Goal: Find contact information: Find contact information

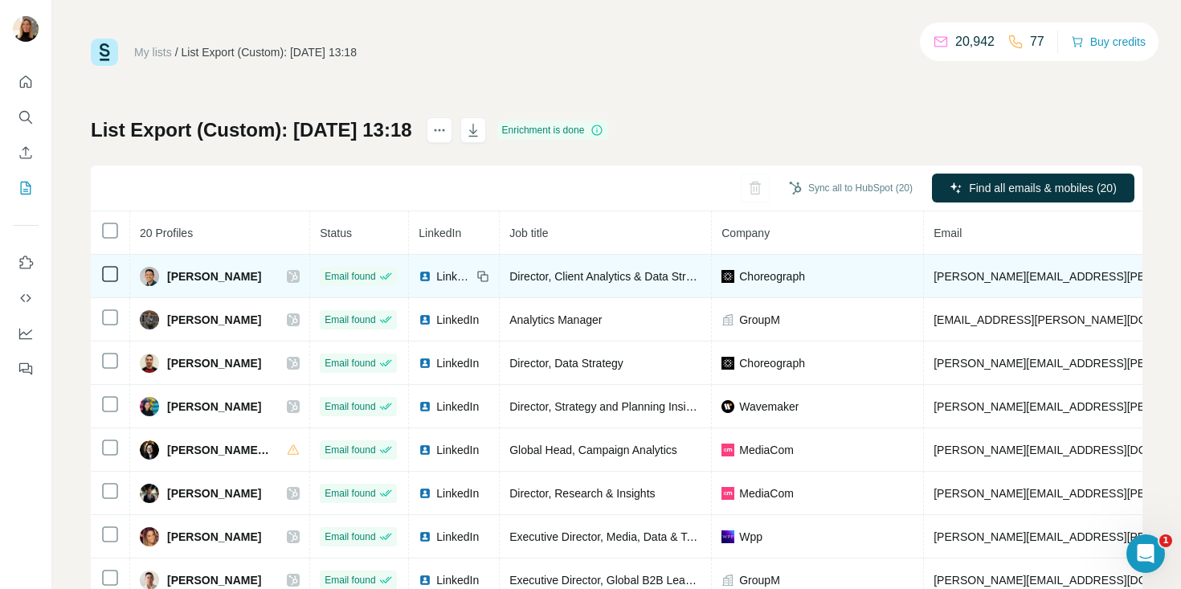
click at [297, 276] on icon at bounding box center [293, 277] width 9 height 10
click at [430, 276] on img at bounding box center [425, 276] width 13 height 13
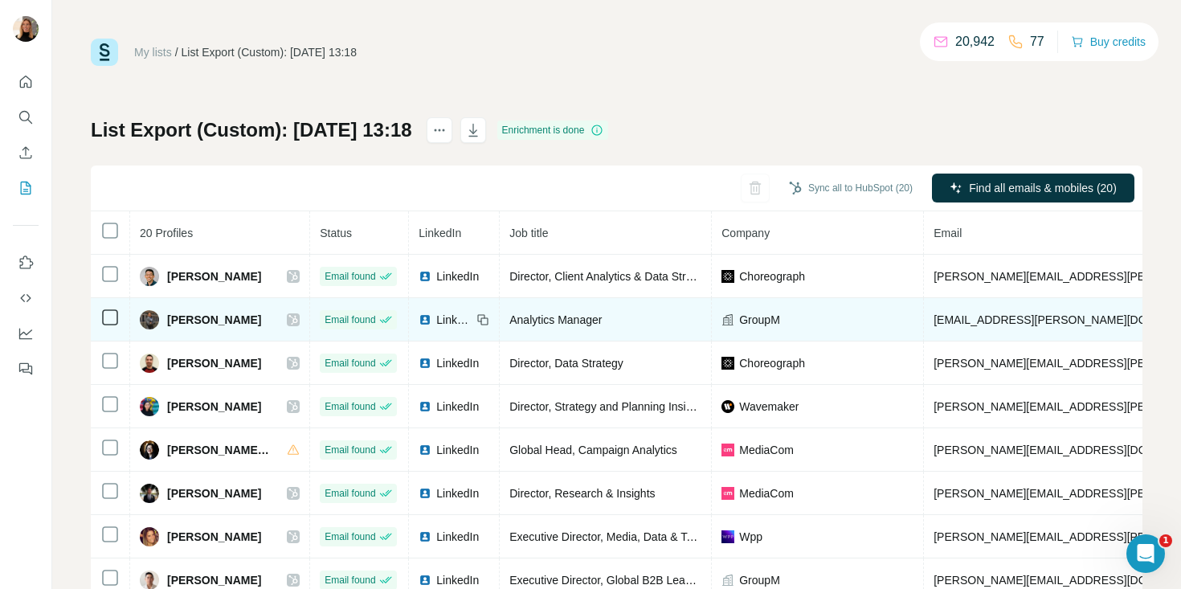
click at [295, 323] on icon at bounding box center [293, 320] width 9 height 10
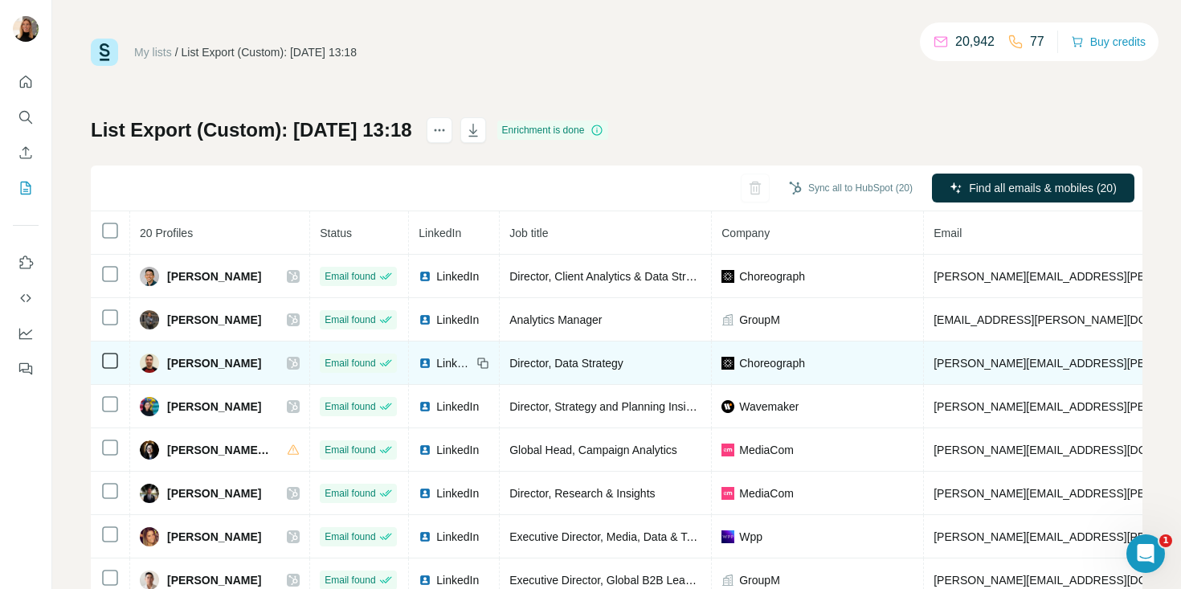
click at [296, 368] on icon at bounding box center [293, 363] width 10 height 13
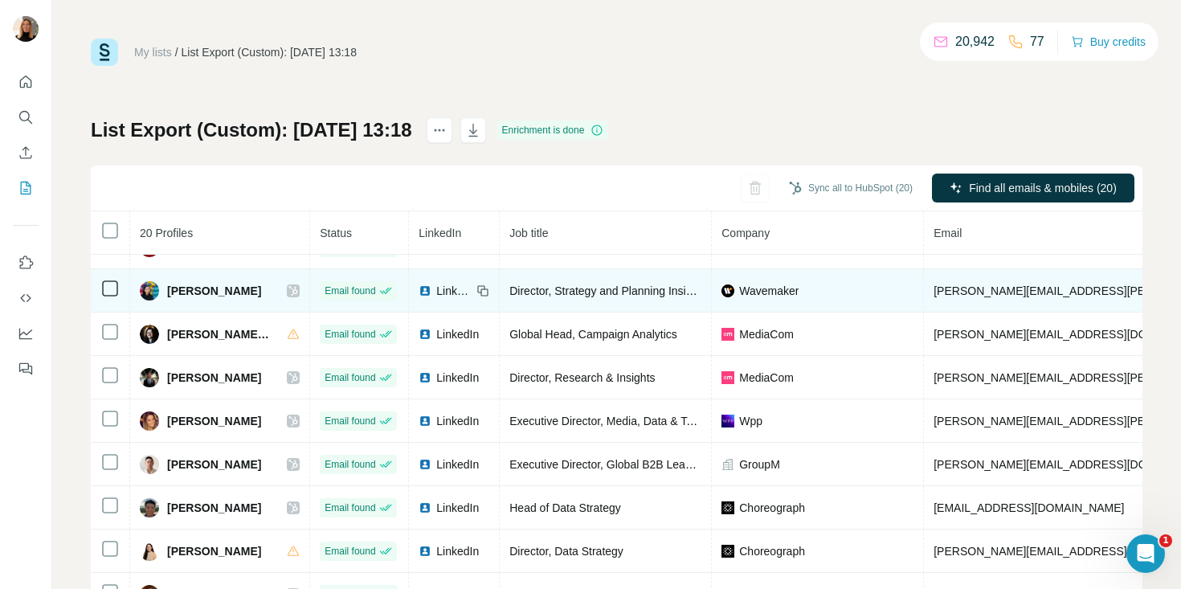
scroll to position [127, 0]
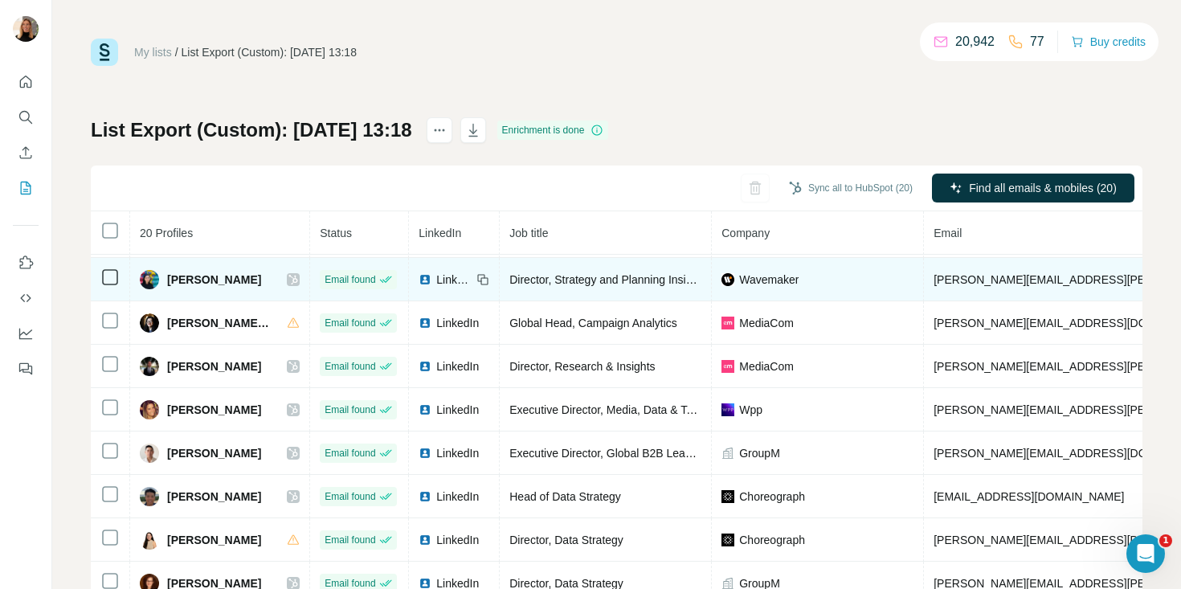
click at [295, 280] on icon at bounding box center [293, 279] width 10 height 13
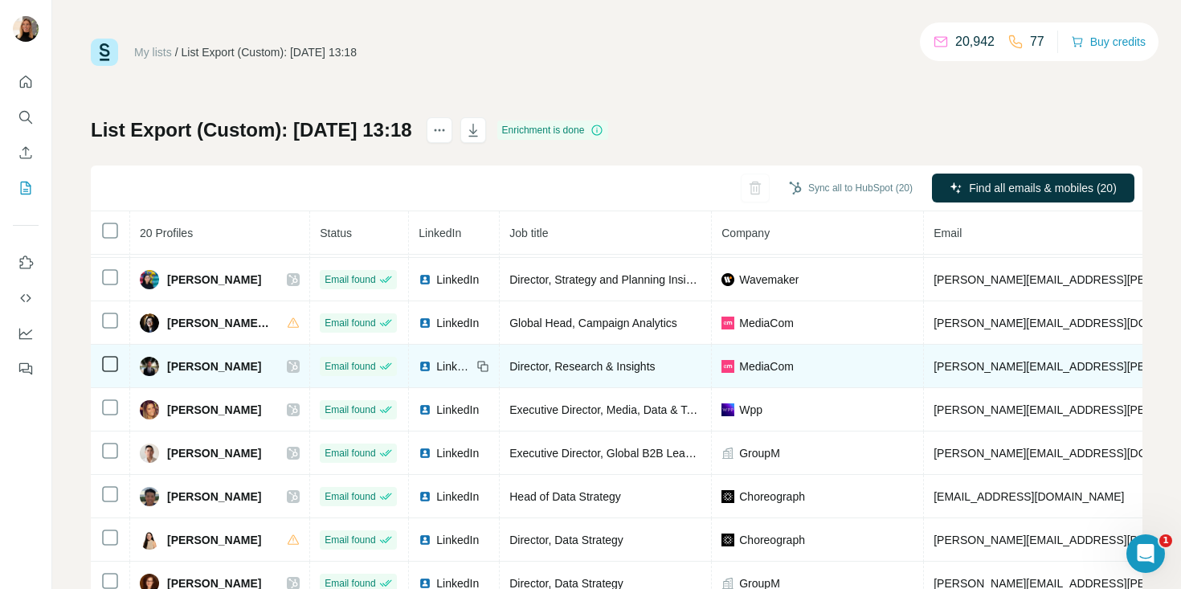
click at [296, 366] on icon at bounding box center [293, 366] width 10 height 13
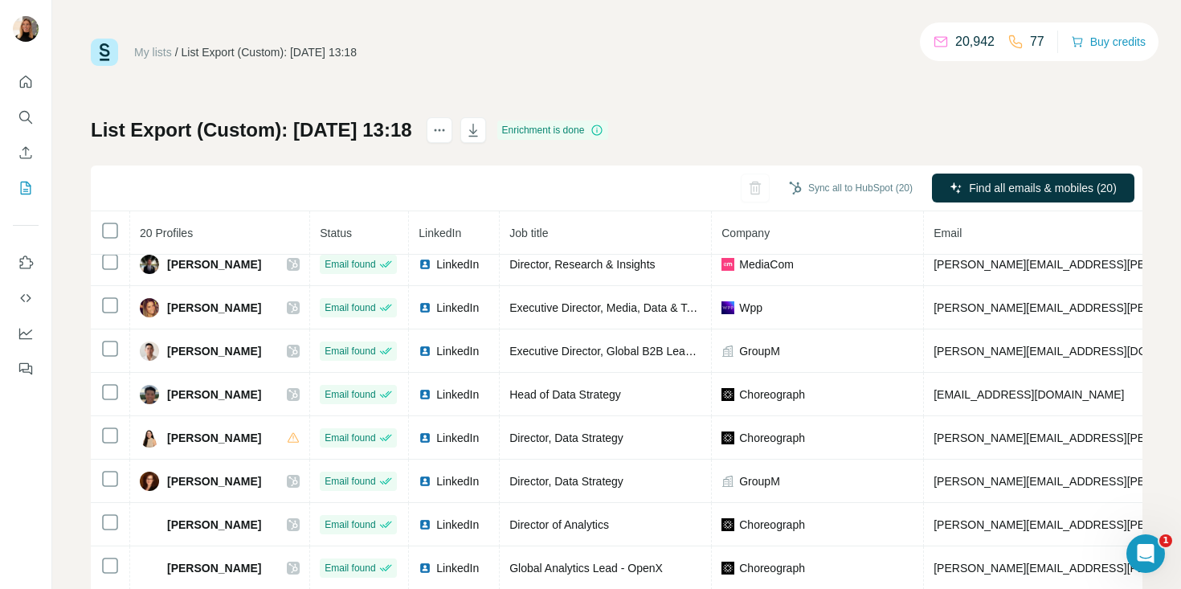
scroll to position [235, 0]
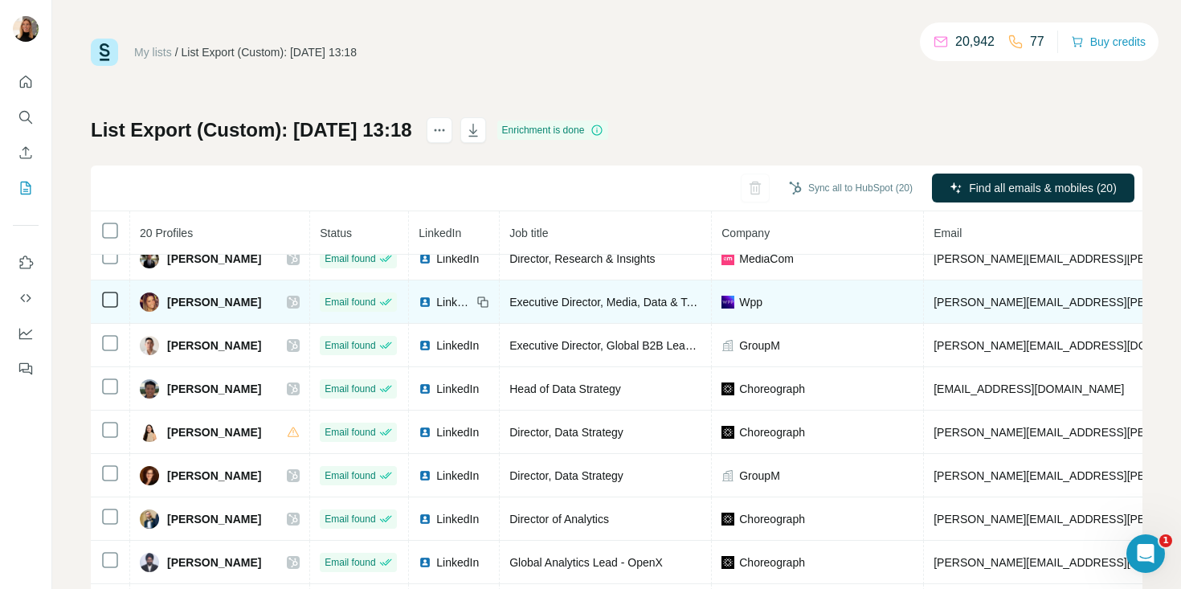
click at [292, 302] on icon at bounding box center [293, 302] width 10 height 13
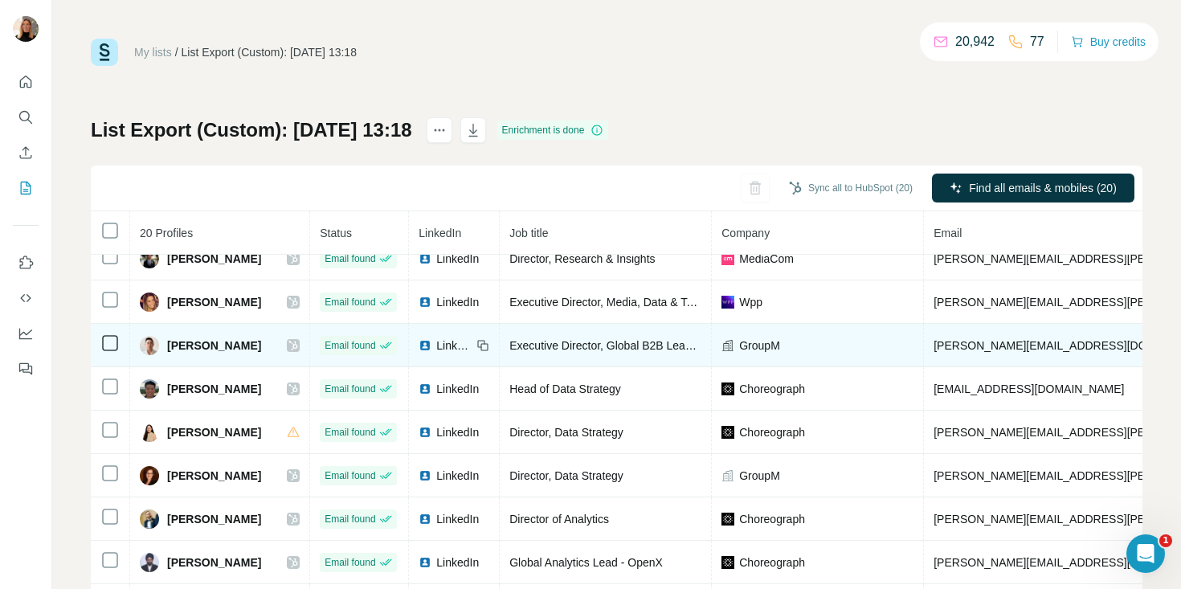
click at [296, 348] on icon at bounding box center [293, 345] width 10 height 13
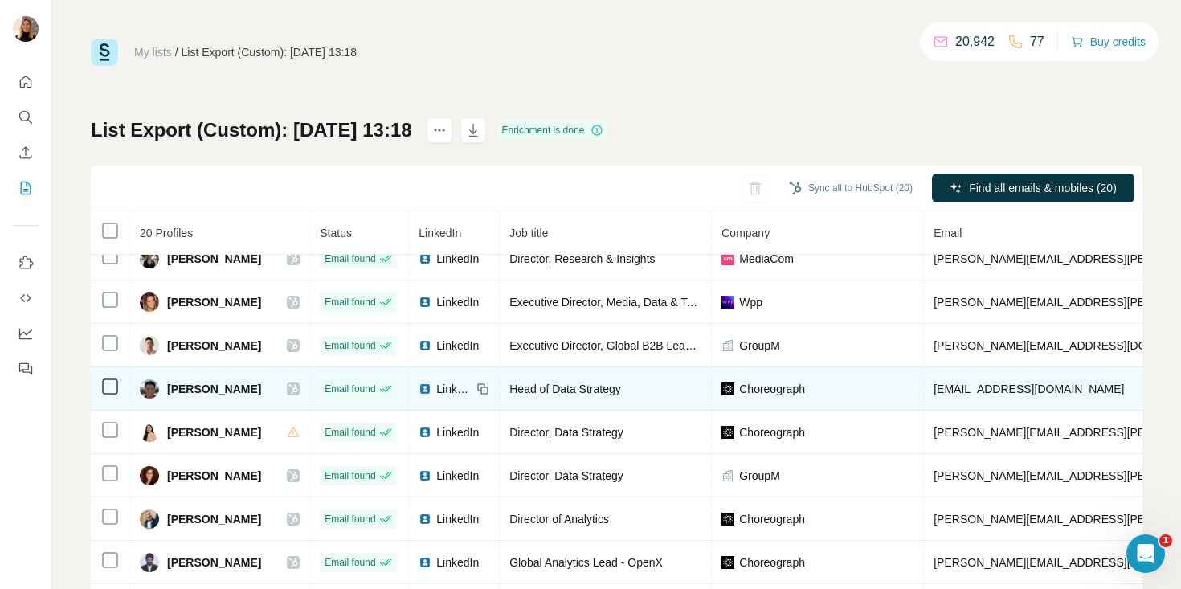
click at [298, 393] on icon at bounding box center [293, 388] width 10 height 13
click at [940, 388] on span "jp@choreograph.com" at bounding box center [1028, 388] width 190 height 13
click at [950, 388] on span "jp@choreograph.com" at bounding box center [1028, 388] width 190 height 13
click at [964, 390] on span "jp@choreograph.com" at bounding box center [1028, 388] width 190 height 13
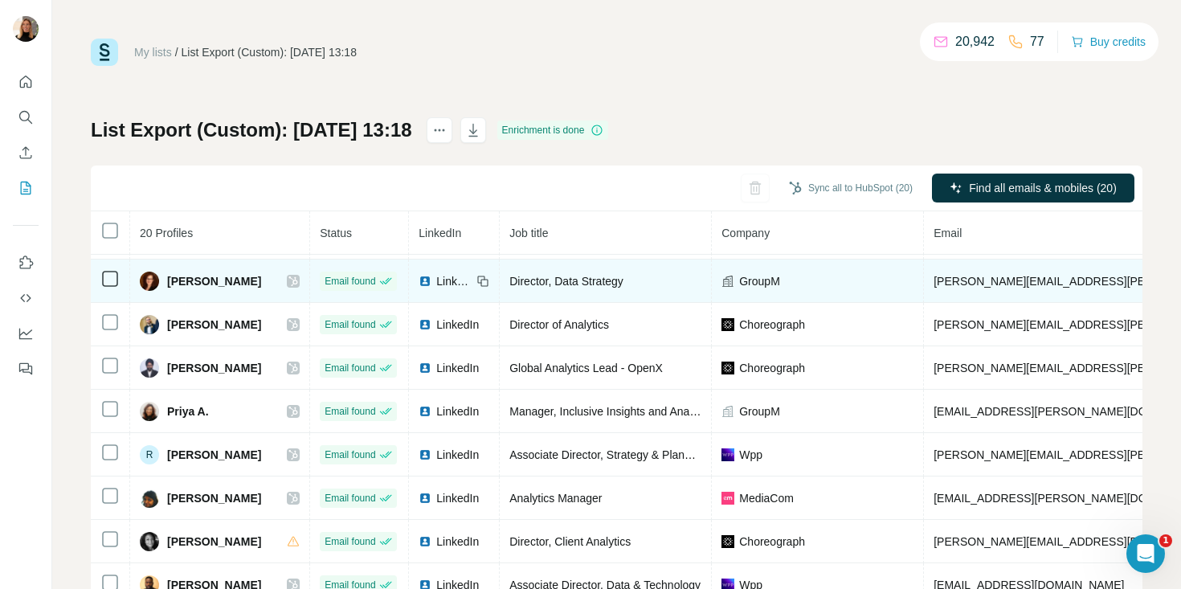
scroll to position [431, 0]
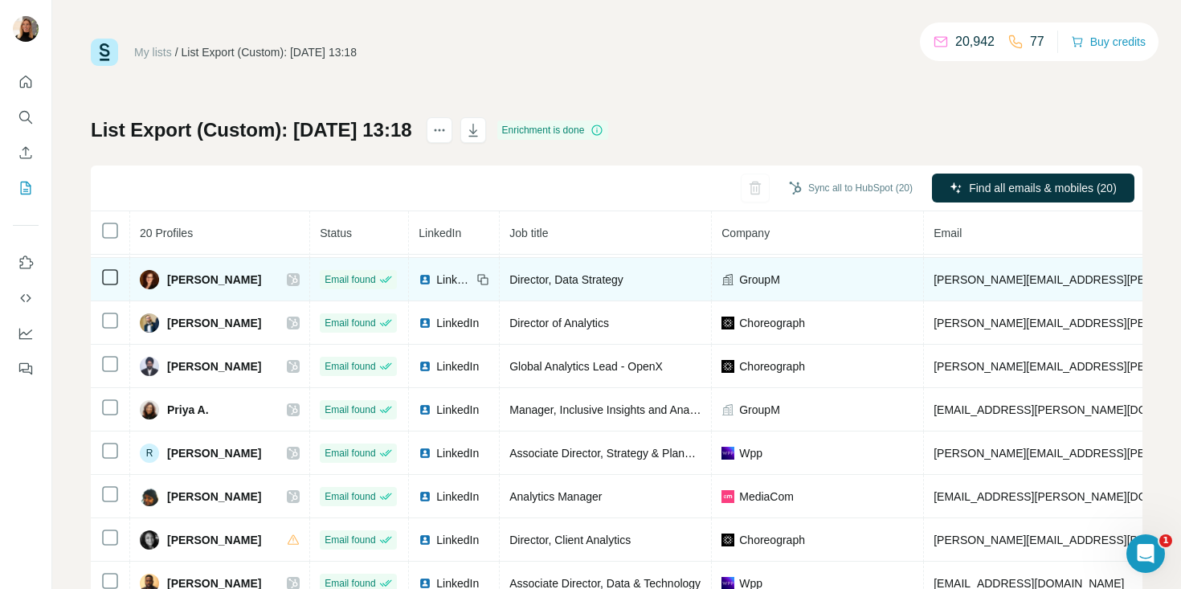
click at [292, 280] on icon at bounding box center [293, 279] width 10 height 13
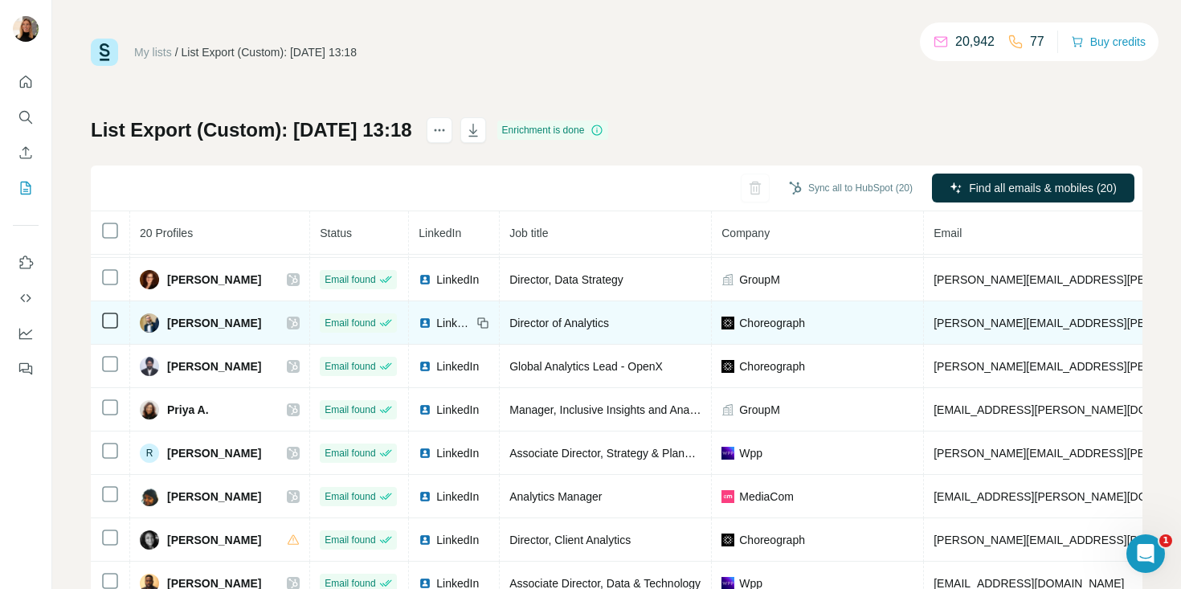
click at [1018, 325] on span "philip.saporito@choreograph.com" at bounding box center [1121, 323] width 376 height 13
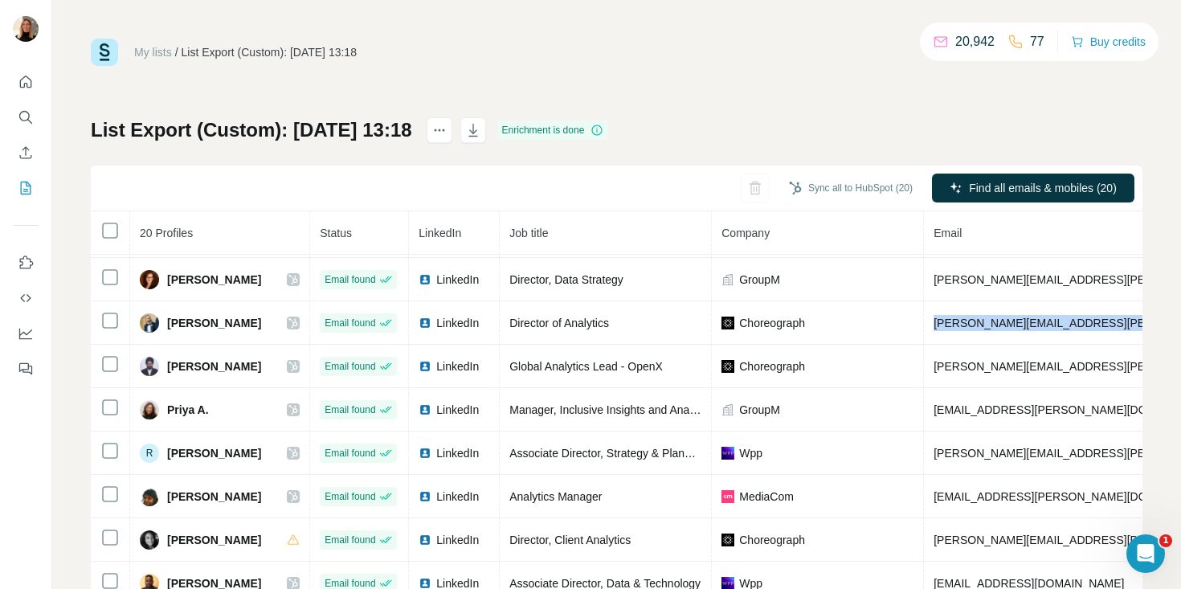
copy span "philip.saporito@choreograph.com"
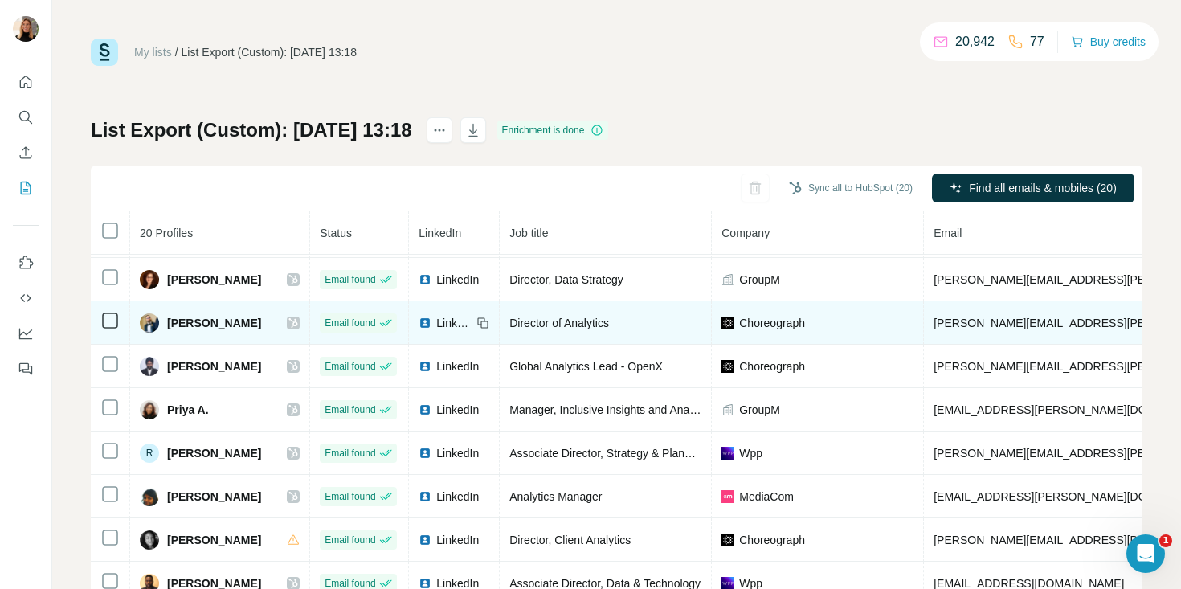
click at [300, 326] on div at bounding box center [293, 323] width 13 height 13
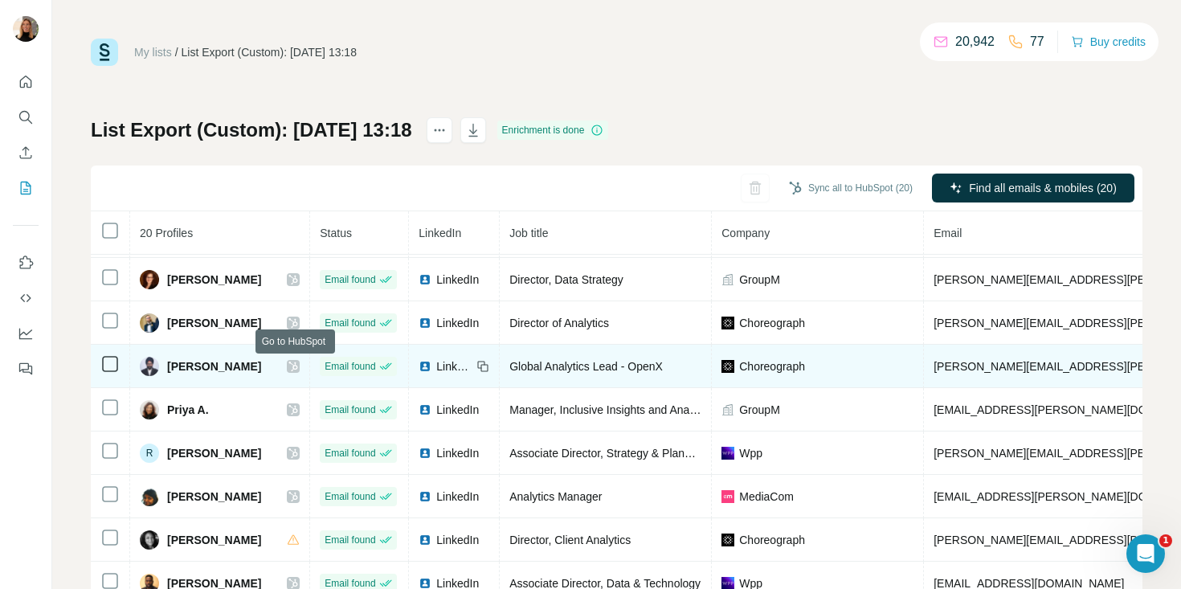
click at [291, 365] on div at bounding box center [293, 366] width 13 height 13
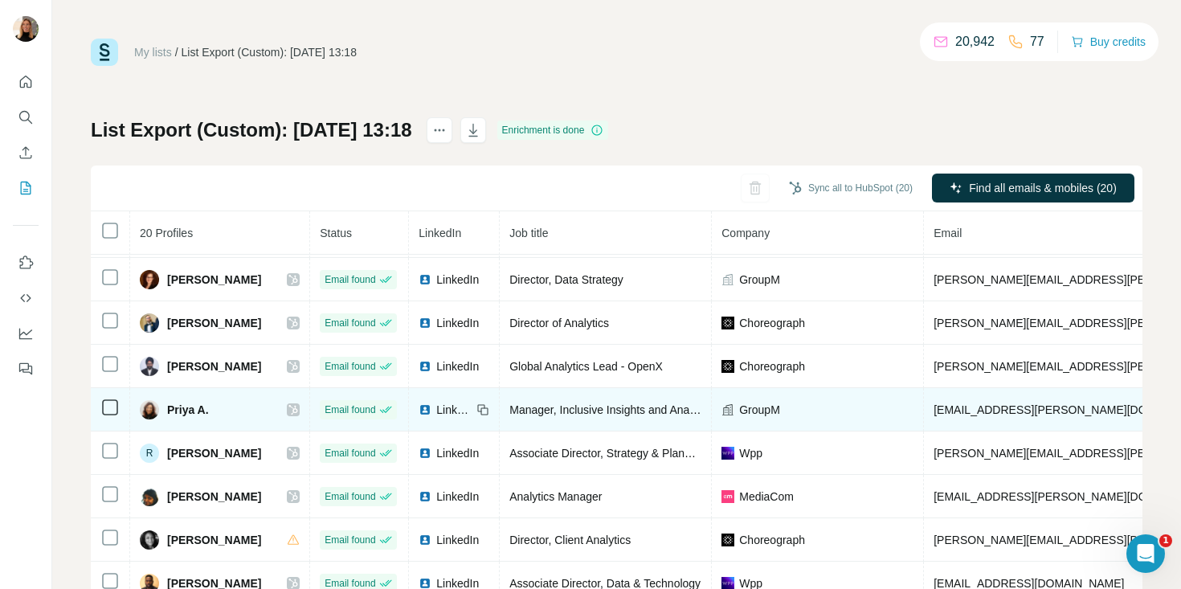
click at [298, 406] on icon at bounding box center [293, 409] width 10 height 13
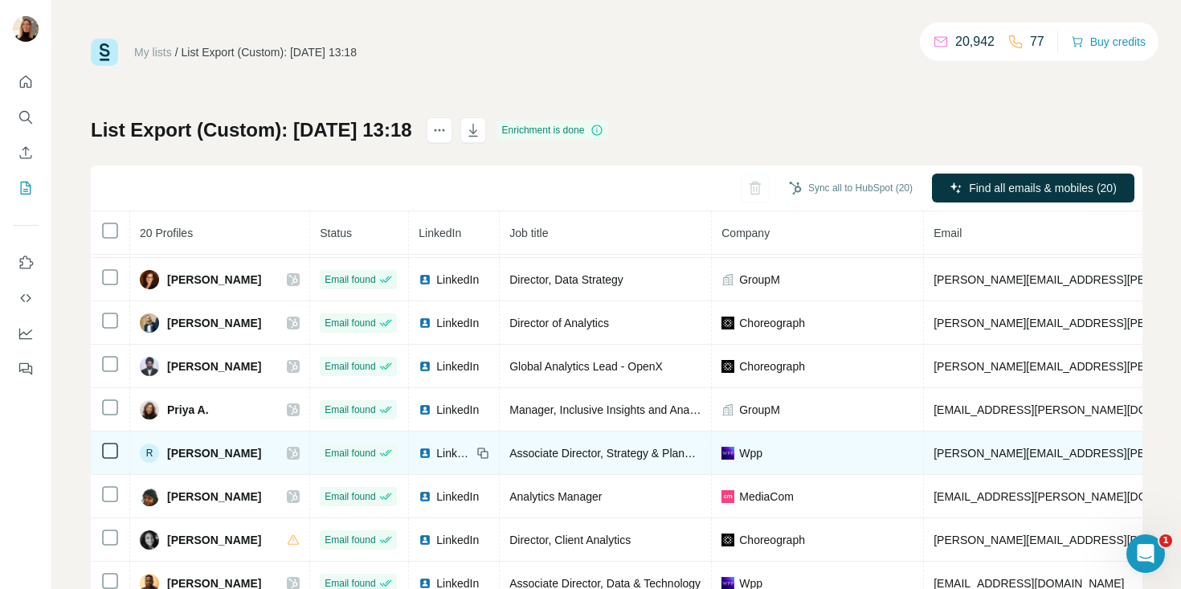
click at [296, 455] on icon at bounding box center [293, 453] width 9 height 10
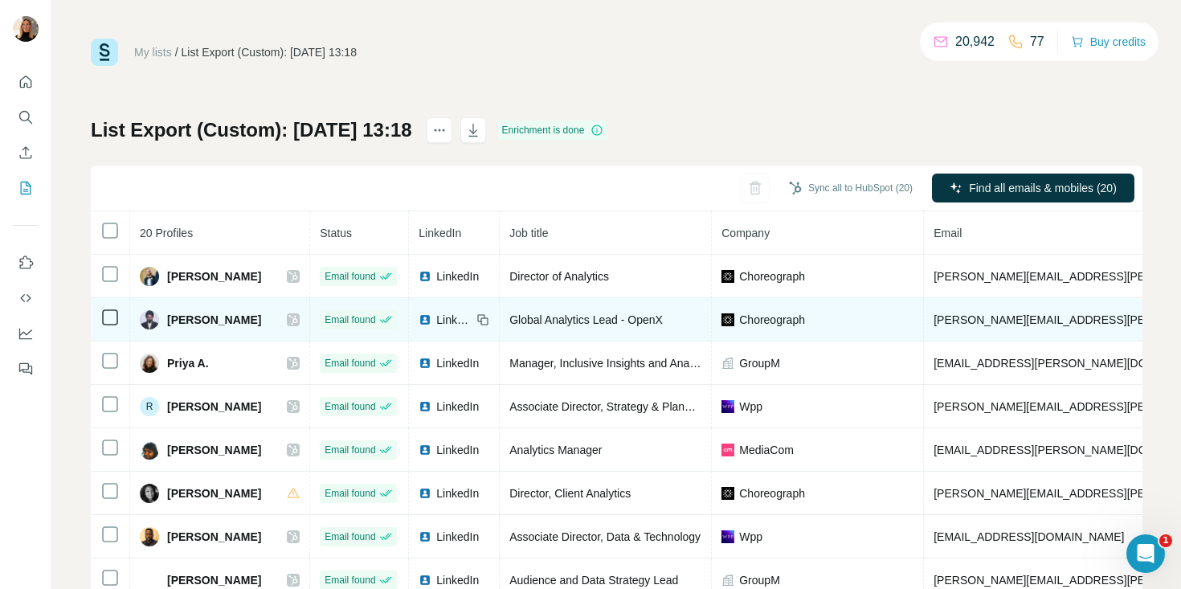
scroll to position [487, 0]
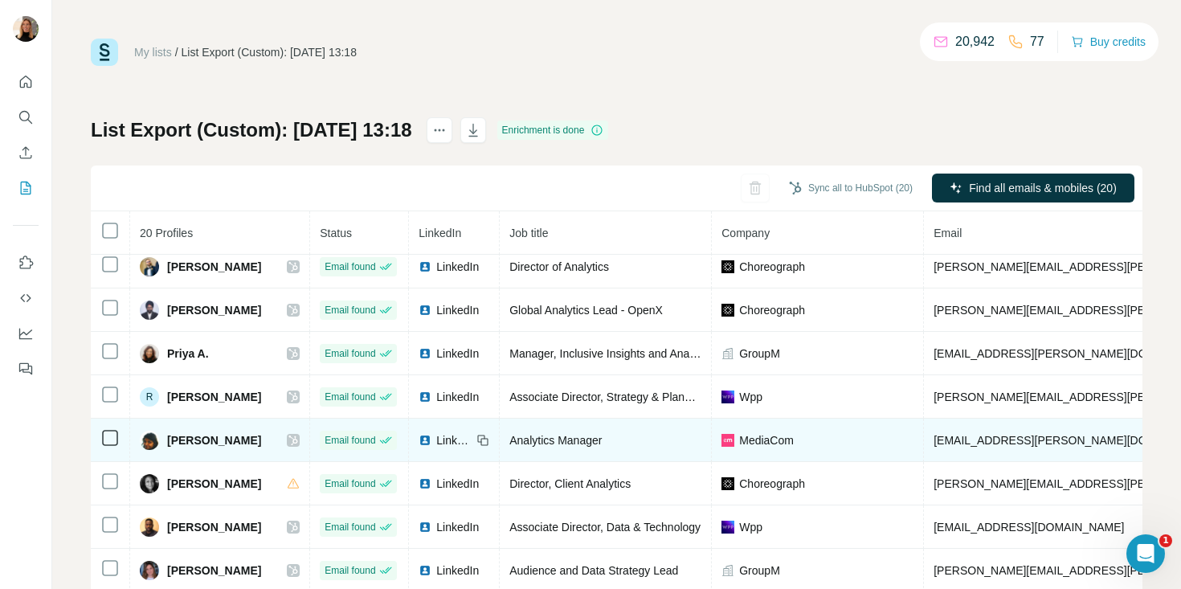
click at [293, 436] on icon at bounding box center [293, 440] width 9 height 10
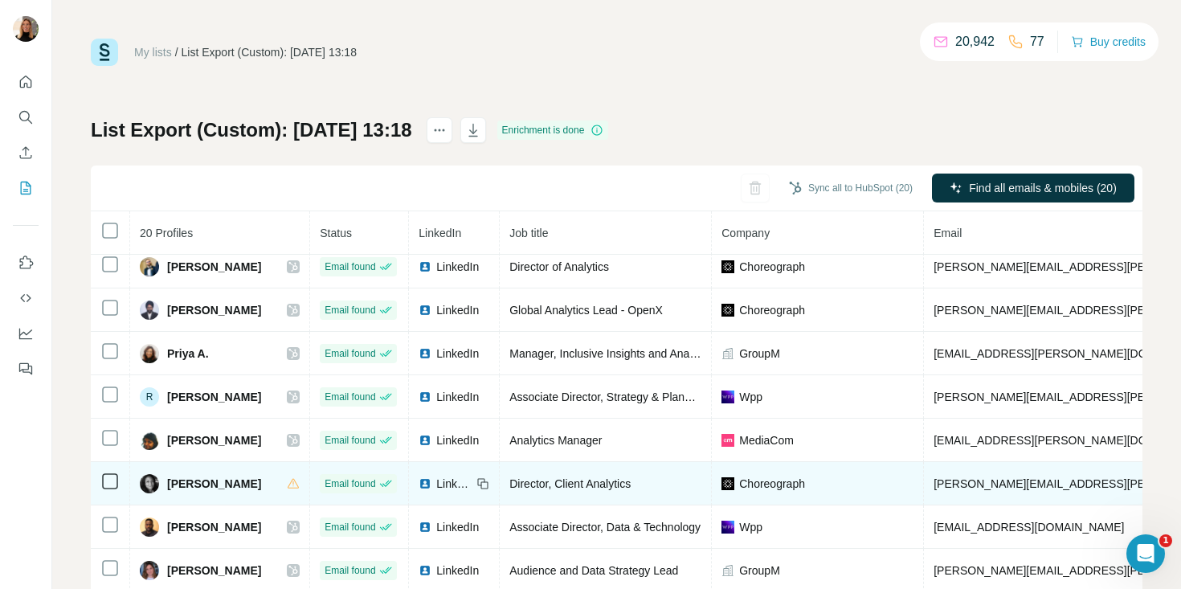
scroll to position [85, 0]
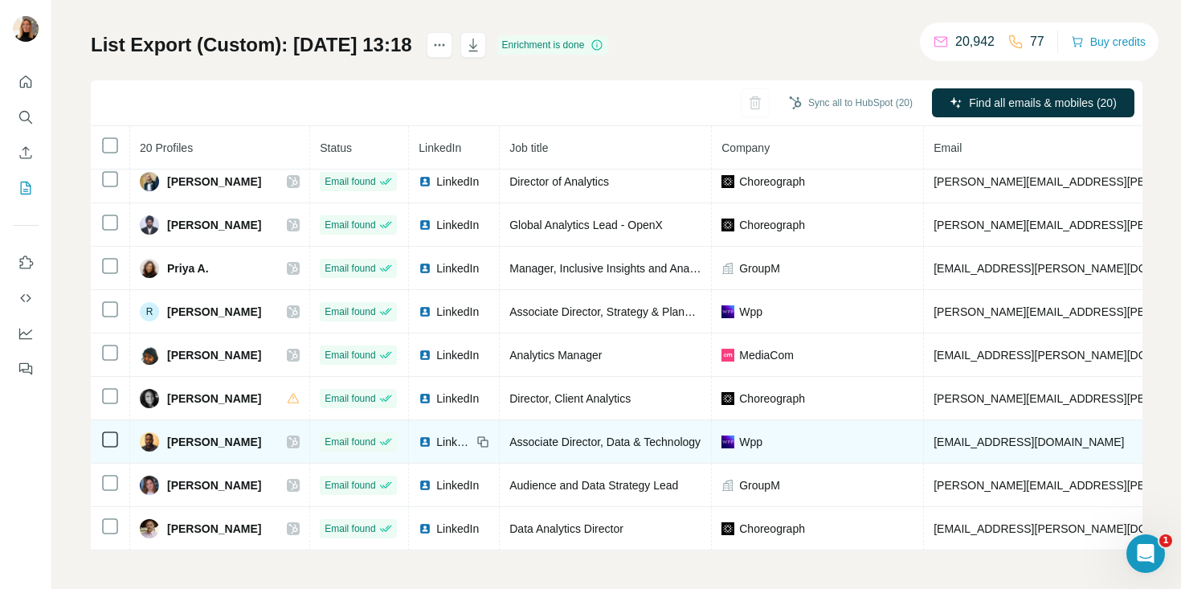
click at [295, 443] on icon at bounding box center [293, 441] width 10 height 13
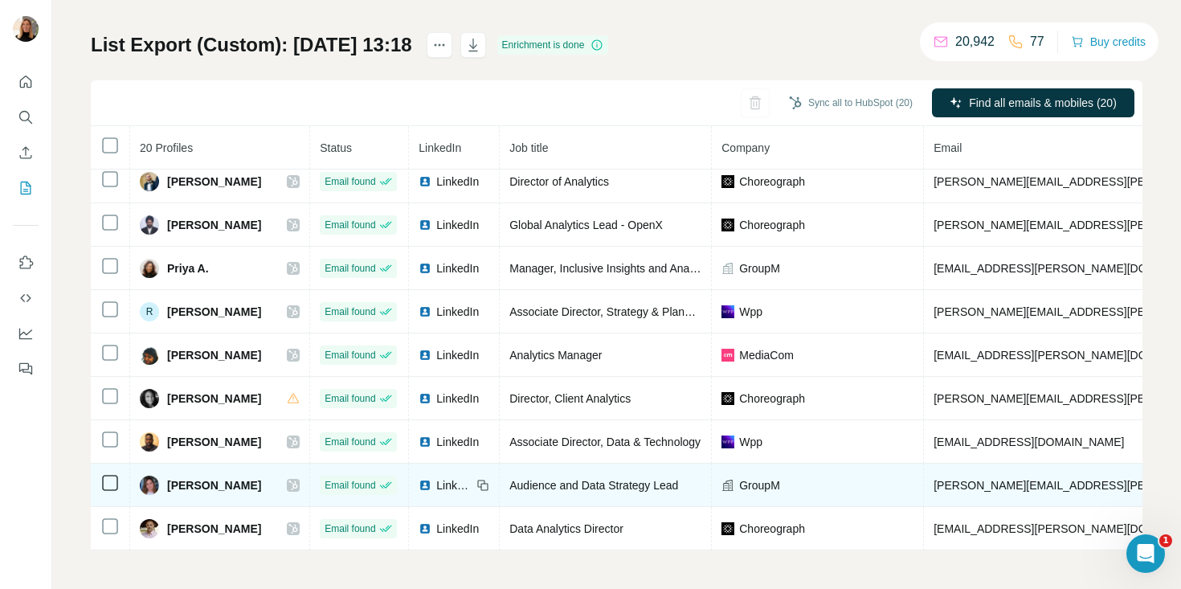
click at [297, 489] on icon at bounding box center [293, 485] width 10 height 13
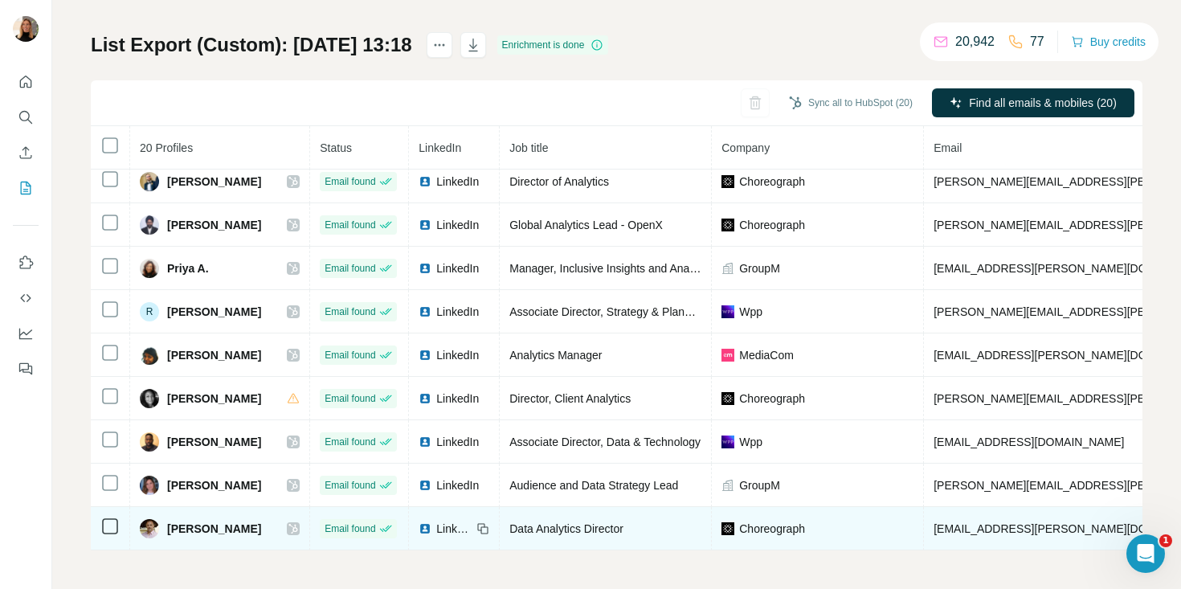
click at [296, 528] on icon at bounding box center [293, 528] width 10 height 13
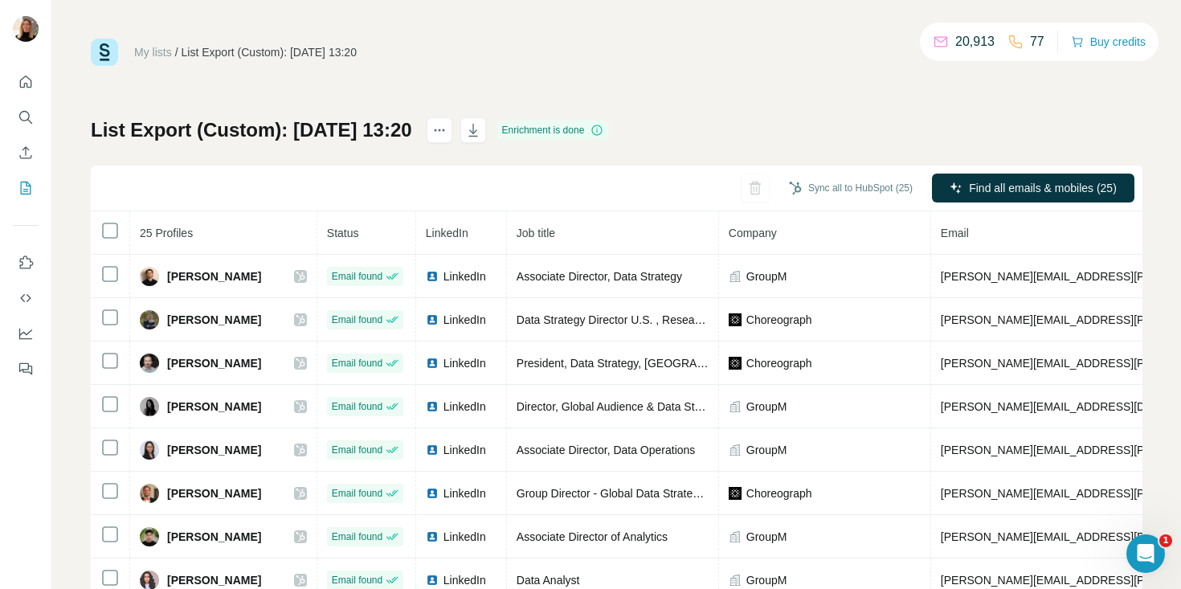
drag, startPoint x: 276, startPoint y: 231, endPoint x: 362, endPoint y: 231, distance: 86.8
click at [362, 231] on th "Status" at bounding box center [366, 232] width 99 height 43
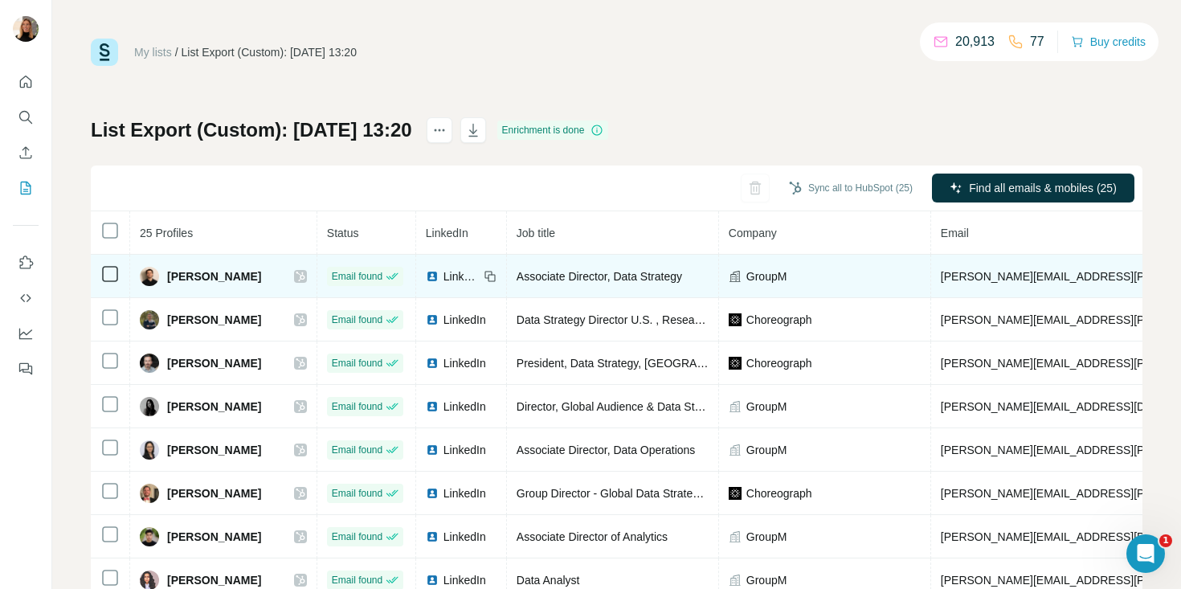
click at [251, 276] on div "[PERSON_NAME]" at bounding box center [223, 276] width 167 height 19
click at [296, 276] on icon at bounding box center [300, 277] width 9 height 10
click at [296, 278] on icon at bounding box center [301, 276] width 10 height 13
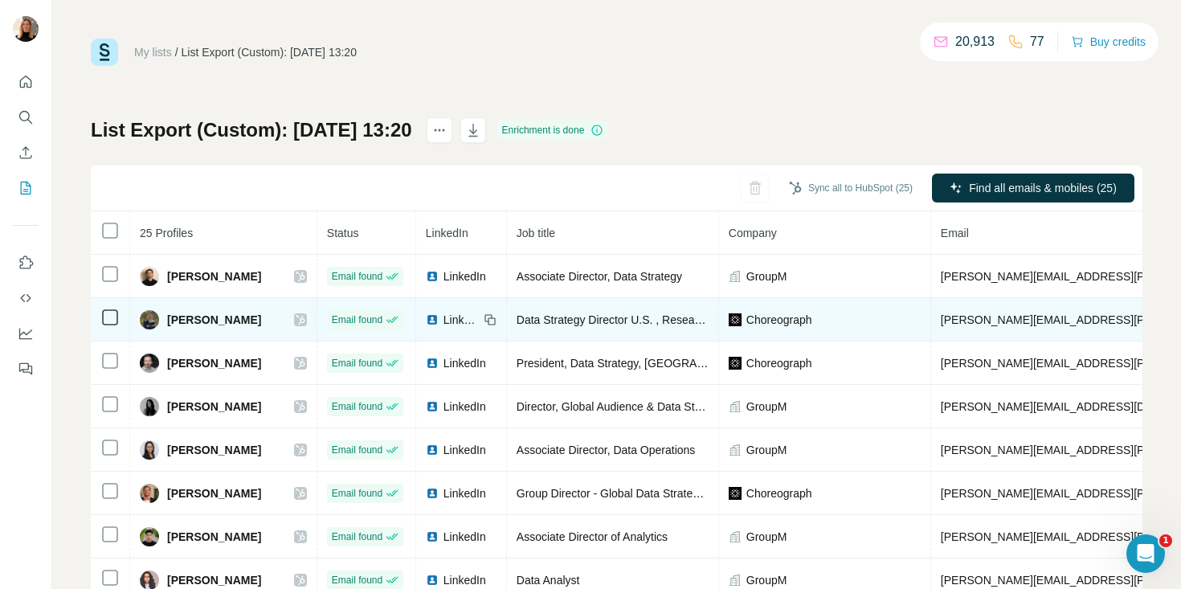
click at [296, 325] on icon at bounding box center [301, 319] width 10 height 13
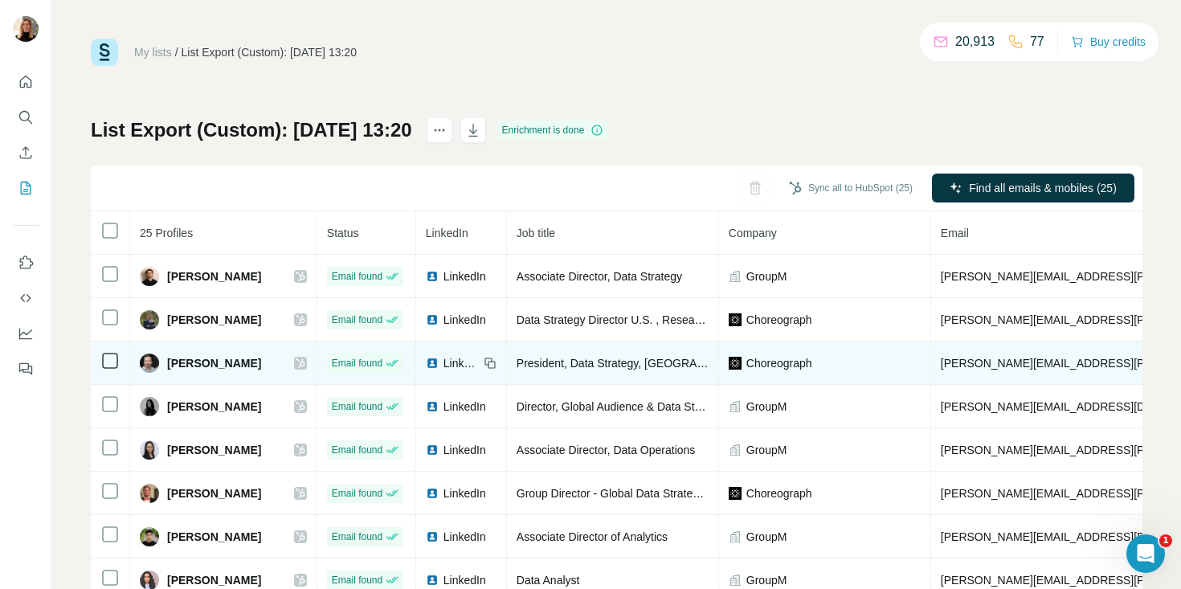
click at [294, 362] on div at bounding box center [300, 363] width 13 height 13
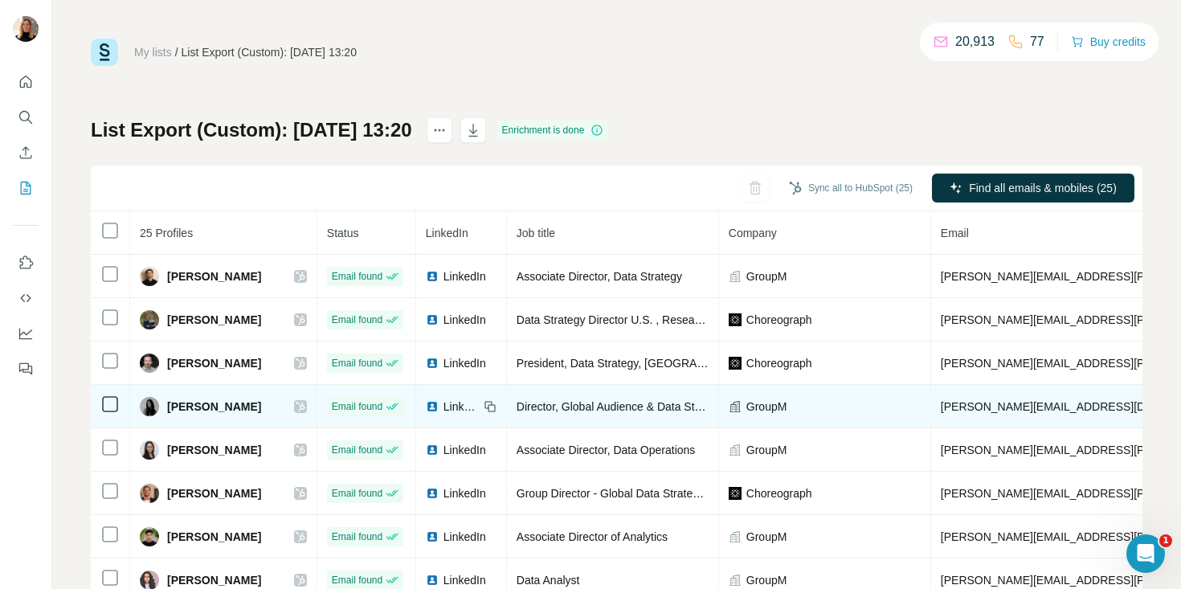
click at [296, 405] on icon at bounding box center [301, 406] width 10 height 13
click at [226, 406] on span "[PERSON_NAME]" at bounding box center [214, 406] width 94 height 16
click at [484, 406] on icon at bounding box center [490, 406] width 13 height 13
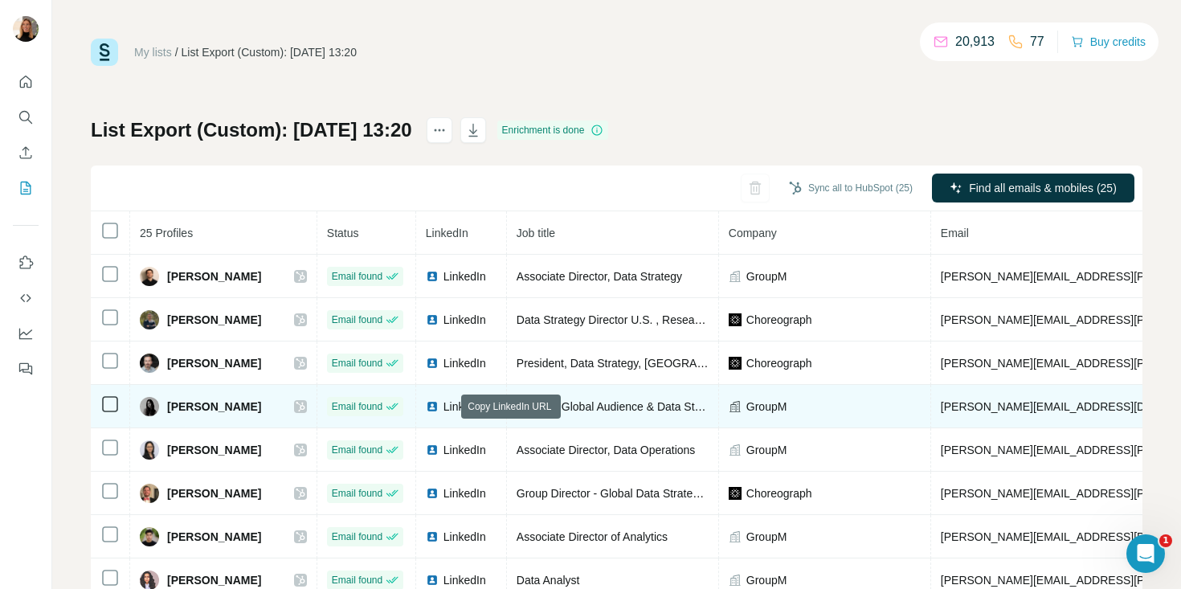
click at [443, 406] on span "LinkedIn" at bounding box center [460, 406] width 35 height 16
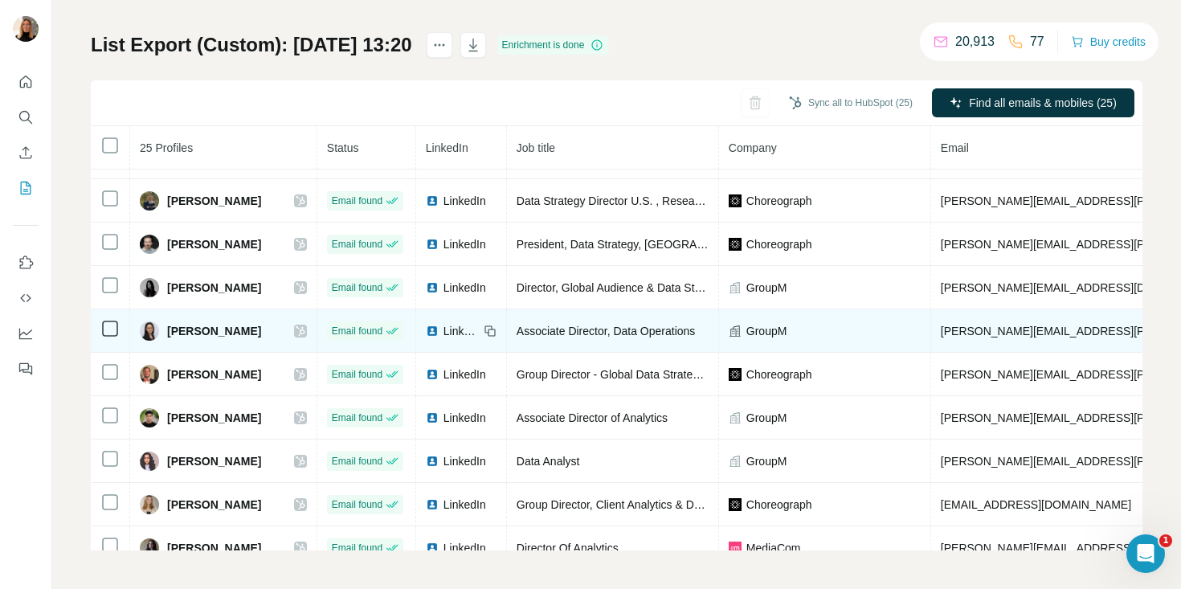
scroll to position [39, 0]
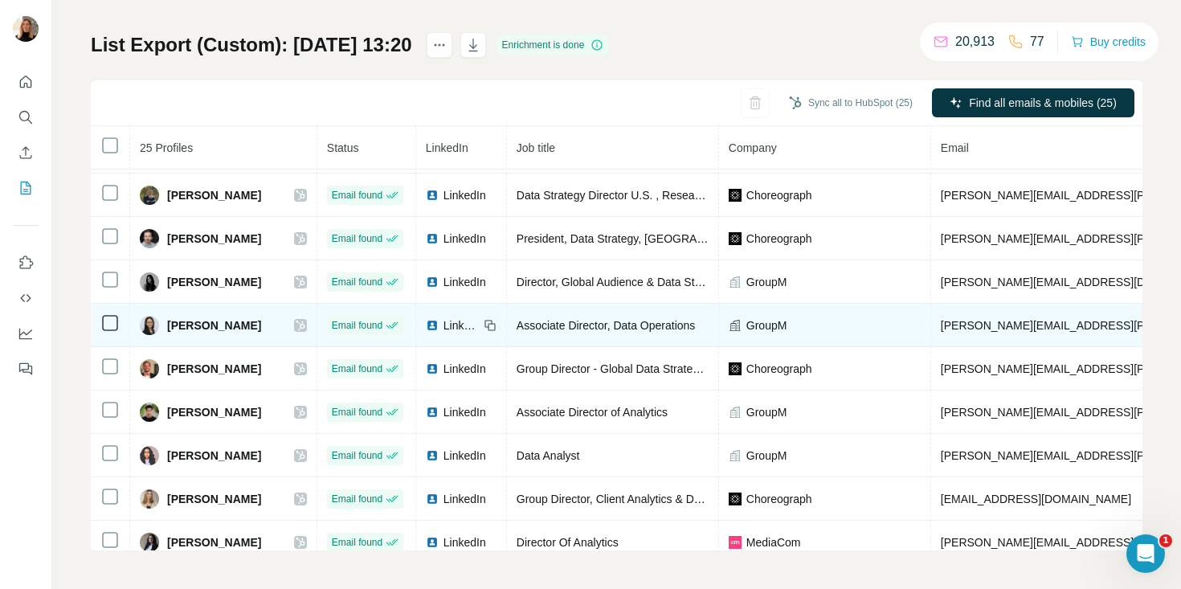
click at [942, 327] on span "[PERSON_NAME][EMAIL_ADDRESS][PERSON_NAME][DOMAIN_NAME]" at bounding box center [1129, 325] width 376 height 13
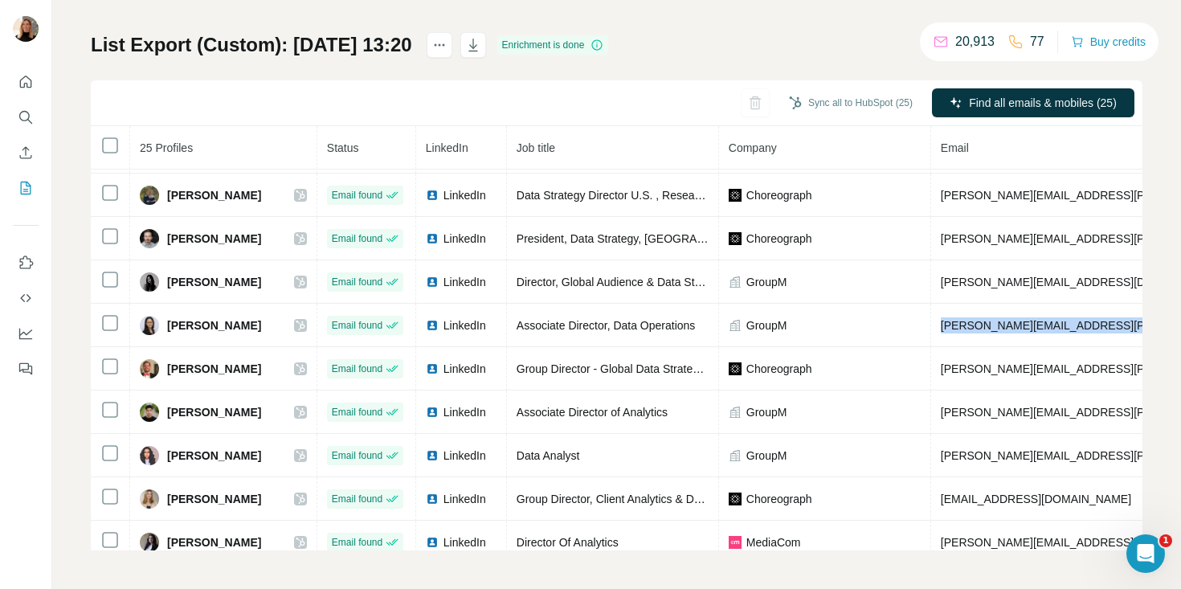
copy span "[PERSON_NAME][EMAIL_ADDRESS][PERSON_NAME][DOMAIN_NAME]"
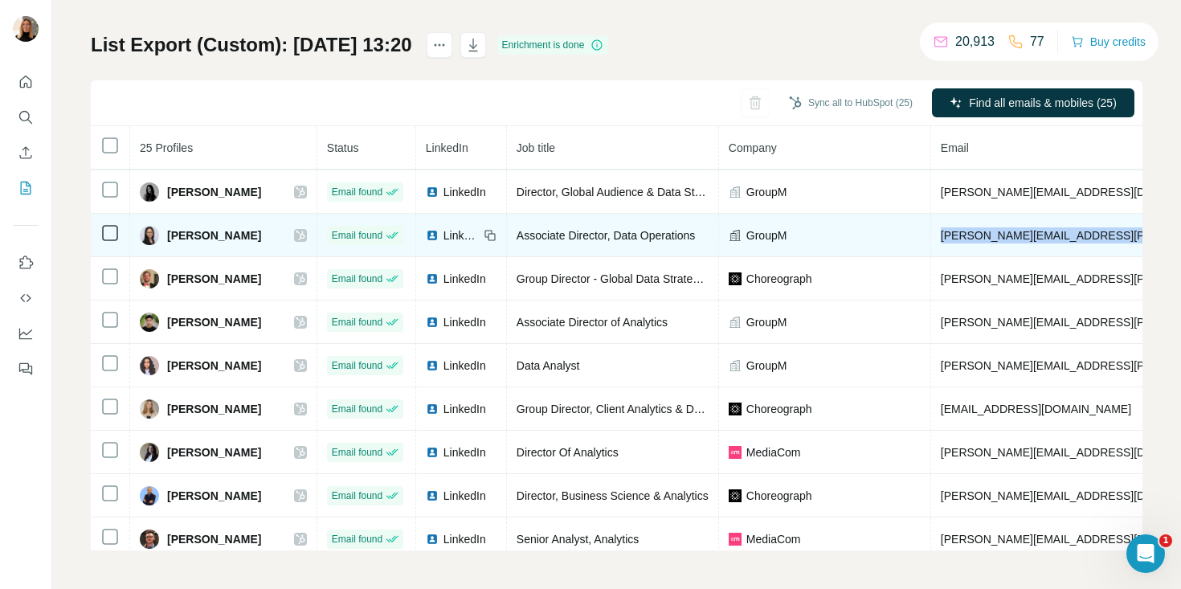
scroll to position [133, 0]
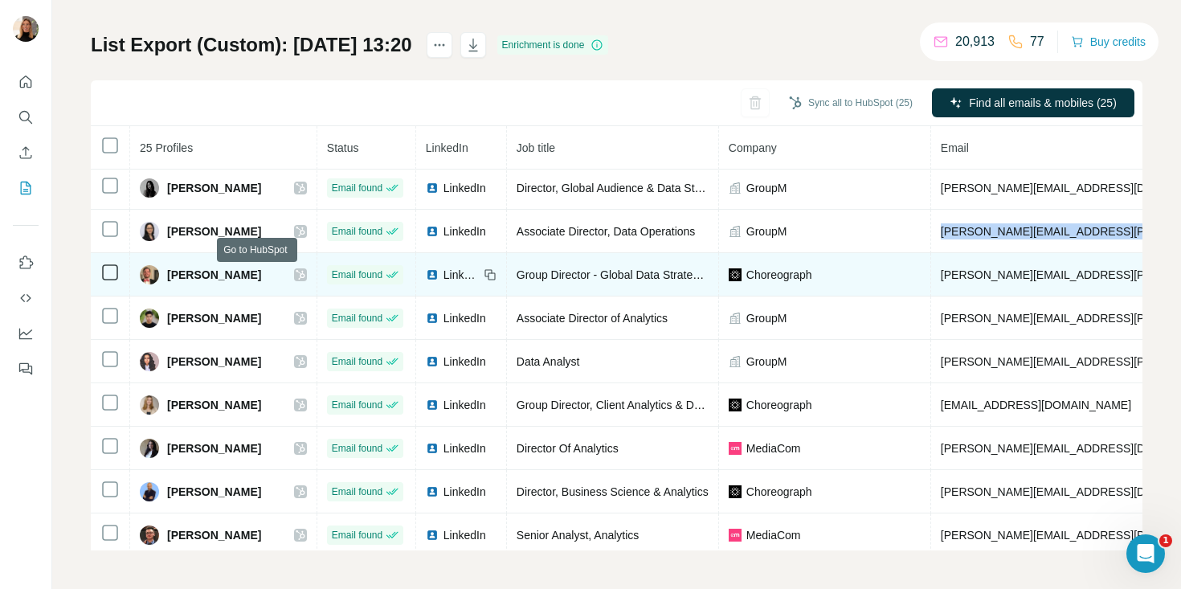
click at [296, 272] on icon at bounding box center [301, 274] width 10 height 13
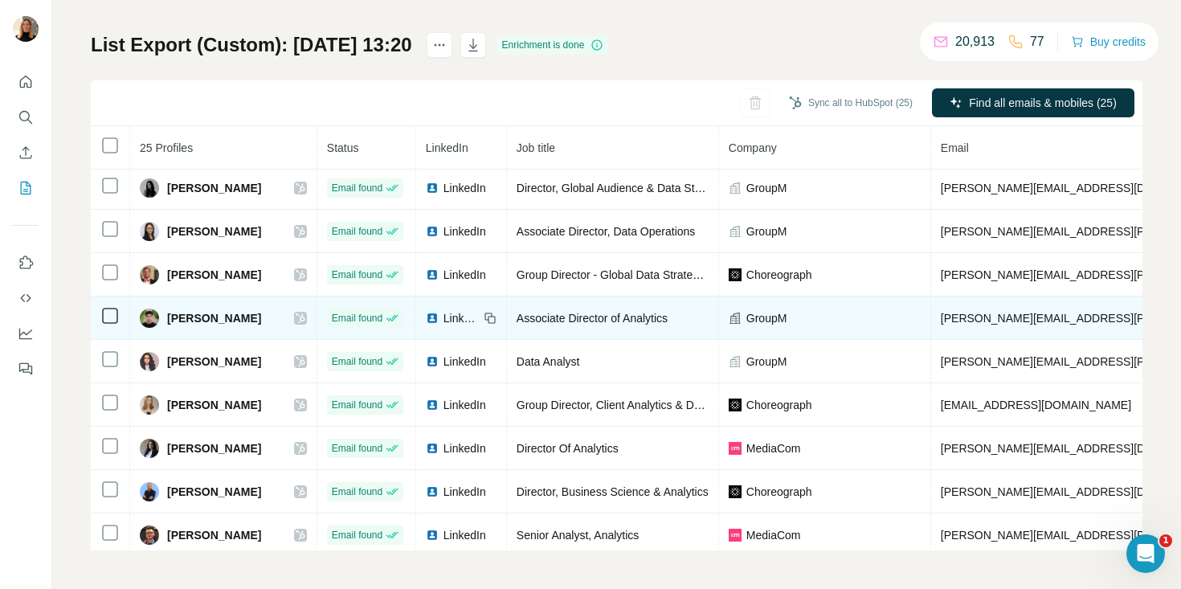
click at [251, 321] on div "[PERSON_NAME]" at bounding box center [223, 317] width 167 height 19
click at [296, 321] on icon at bounding box center [301, 318] width 10 height 13
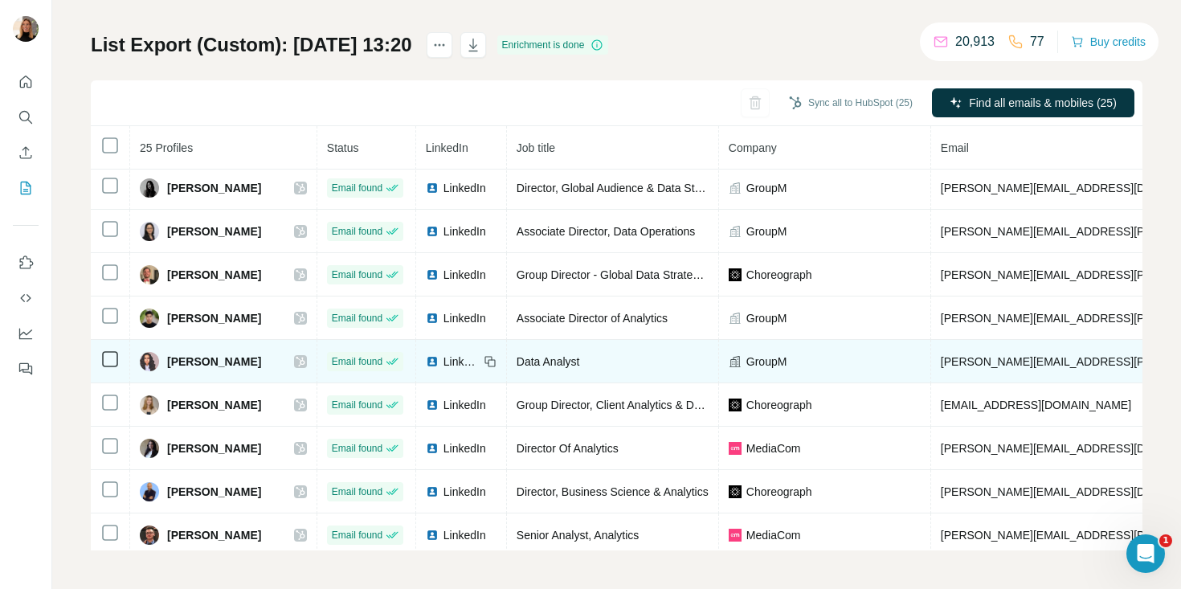
click at [296, 360] on icon at bounding box center [301, 361] width 10 height 13
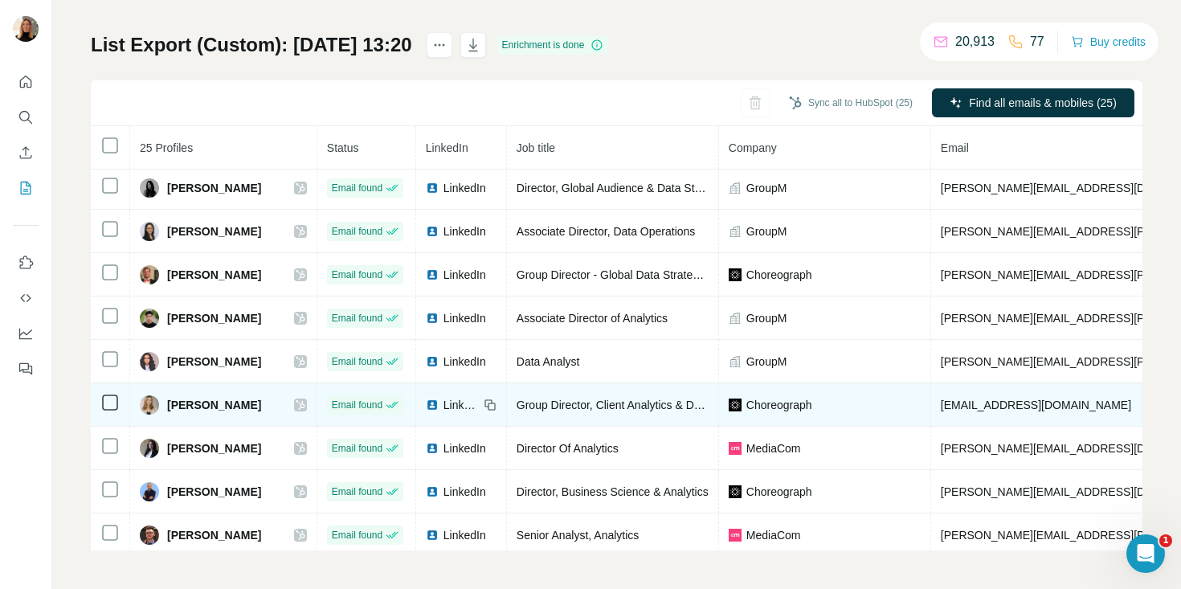
click at [296, 403] on icon at bounding box center [301, 404] width 10 height 13
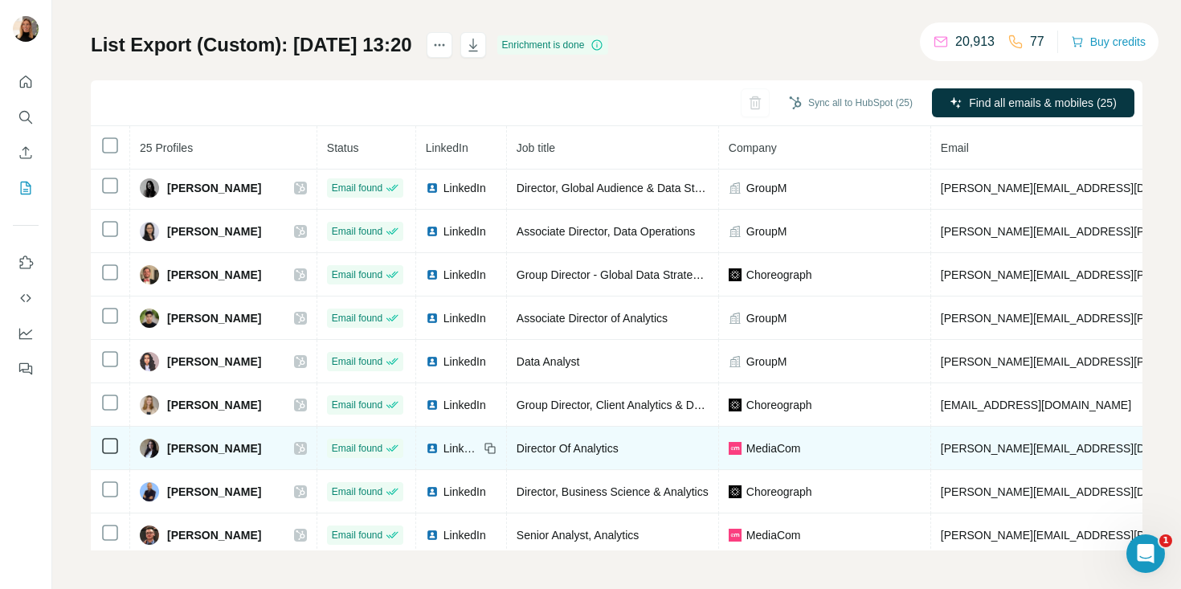
click at [296, 447] on icon at bounding box center [301, 448] width 10 height 13
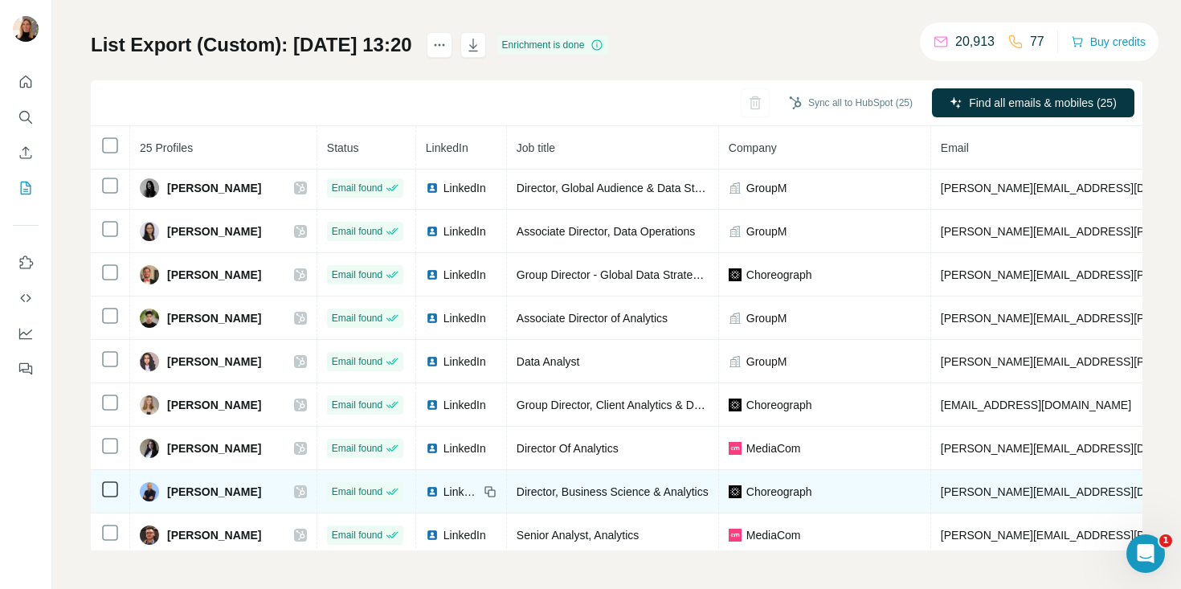
click at [296, 493] on icon at bounding box center [301, 491] width 10 height 13
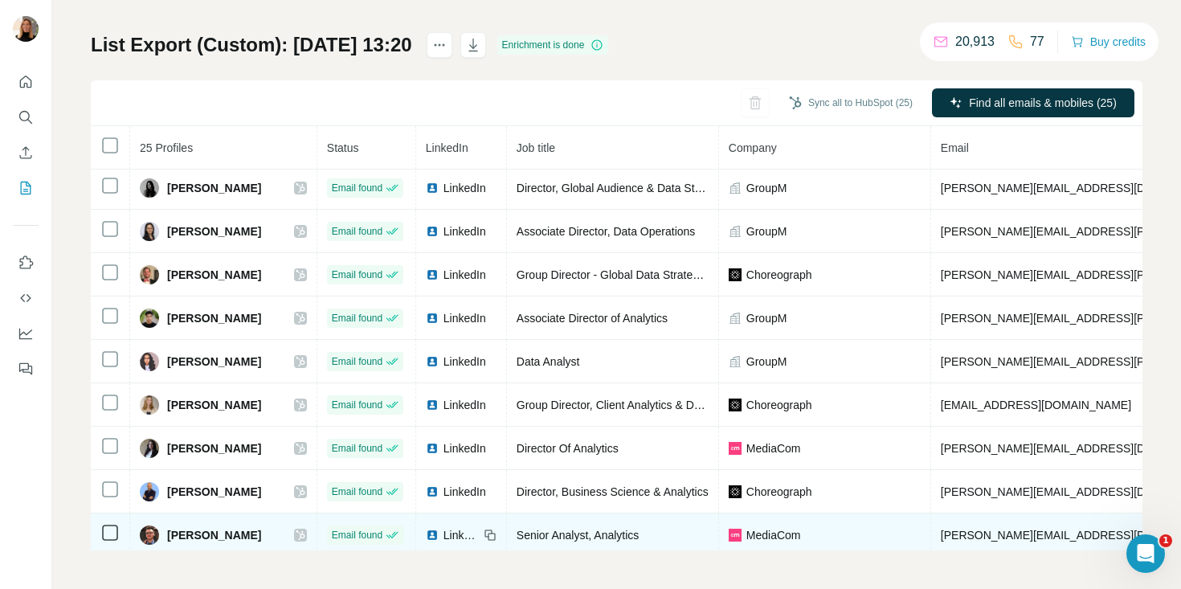
click at [296, 532] on icon at bounding box center [301, 535] width 10 height 13
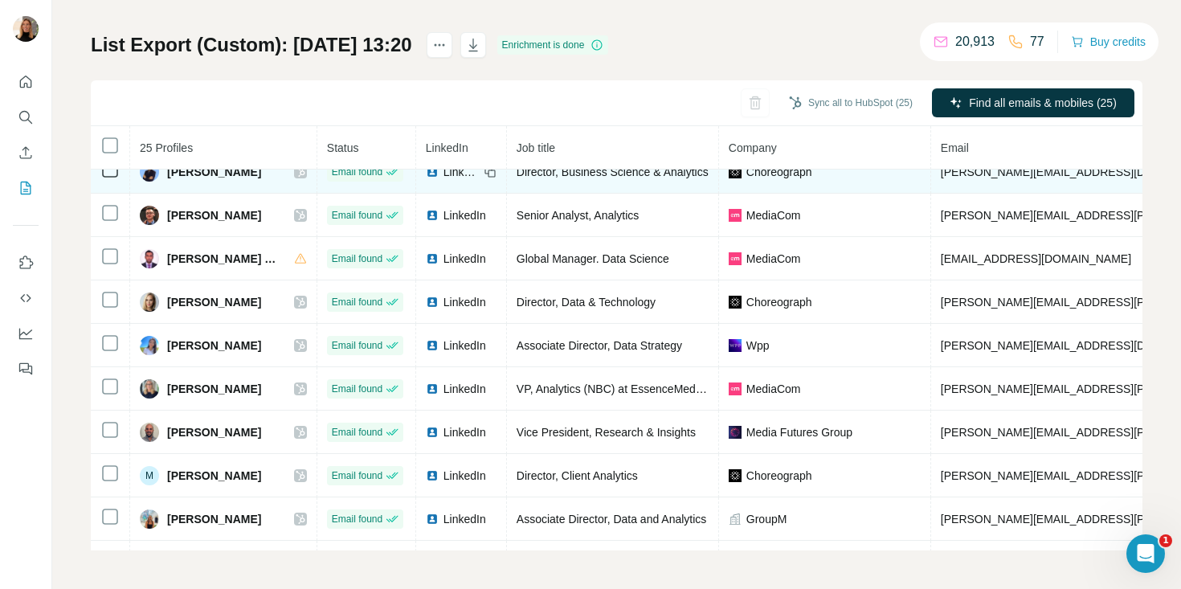
scroll to position [487, 0]
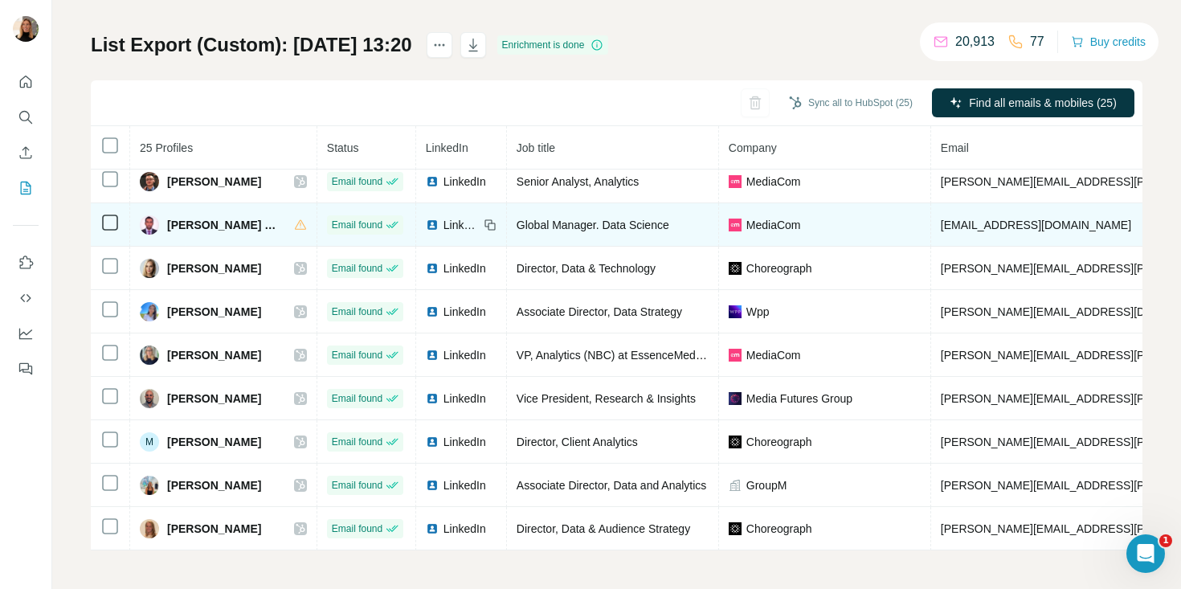
click at [1015, 223] on span "[EMAIL_ADDRESS][DOMAIN_NAME]" at bounding box center [1036, 225] width 190 height 13
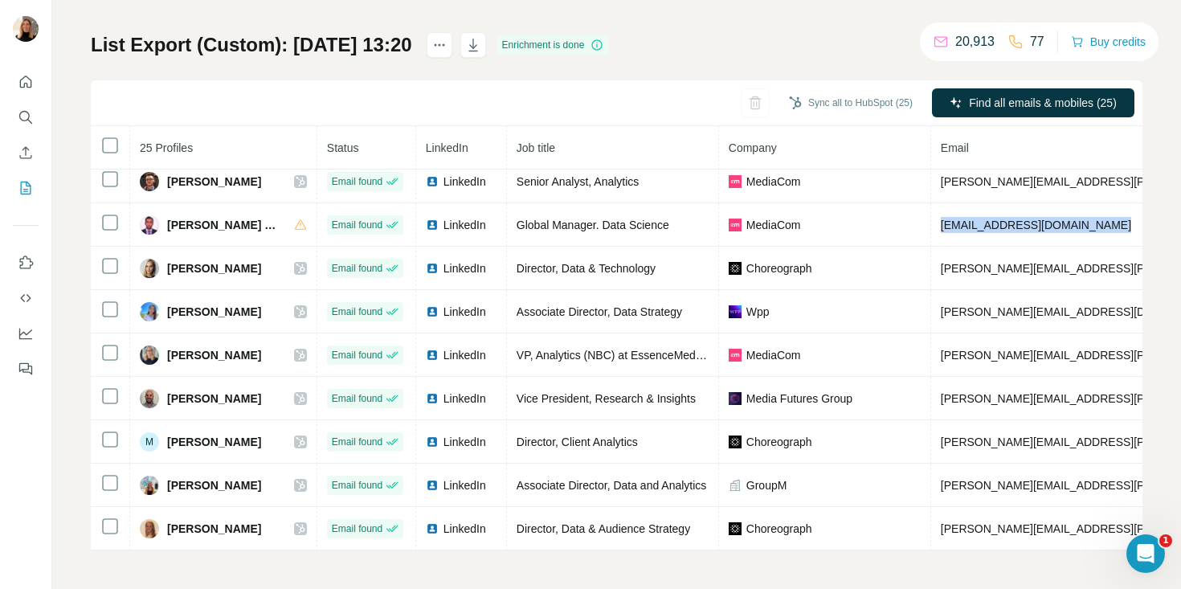
copy span "[EMAIL_ADDRESS][DOMAIN_NAME]"
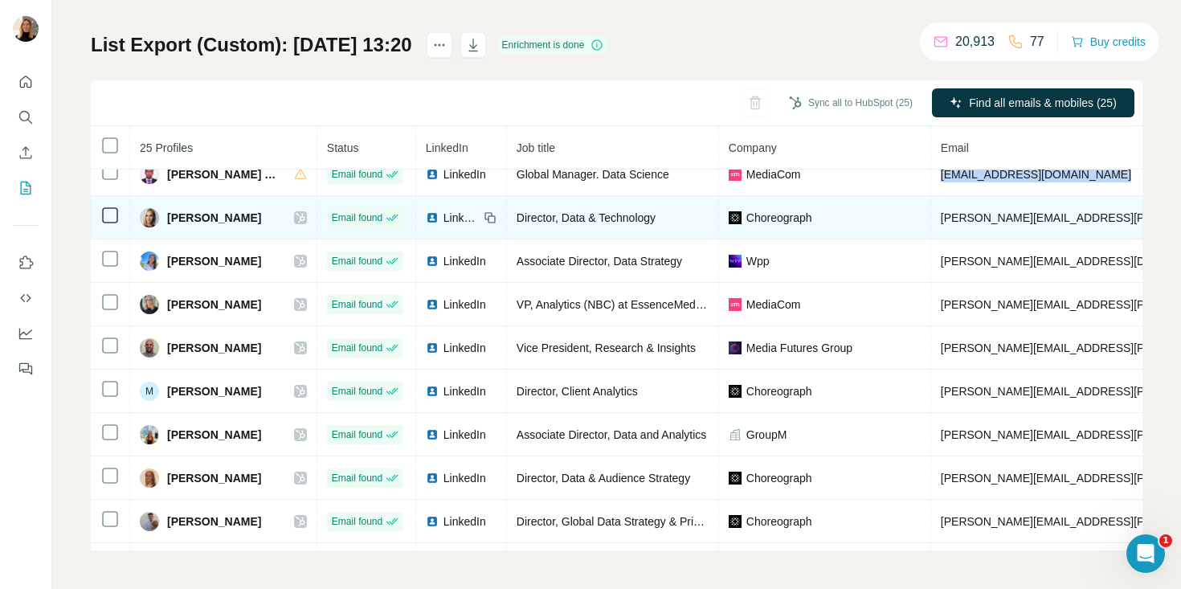
scroll to position [537, 0]
click at [296, 222] on icon at bounding box center [301, 218] width 10 height 13
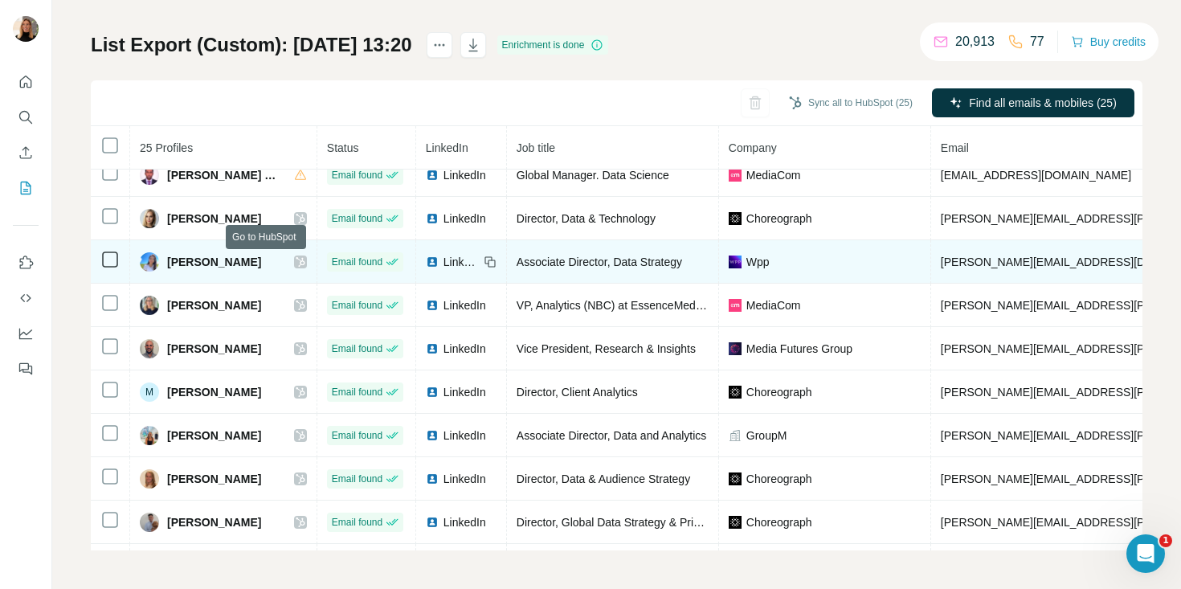
click at [296, 262] on icon at bounding box center [301, 261] width 10 height 13
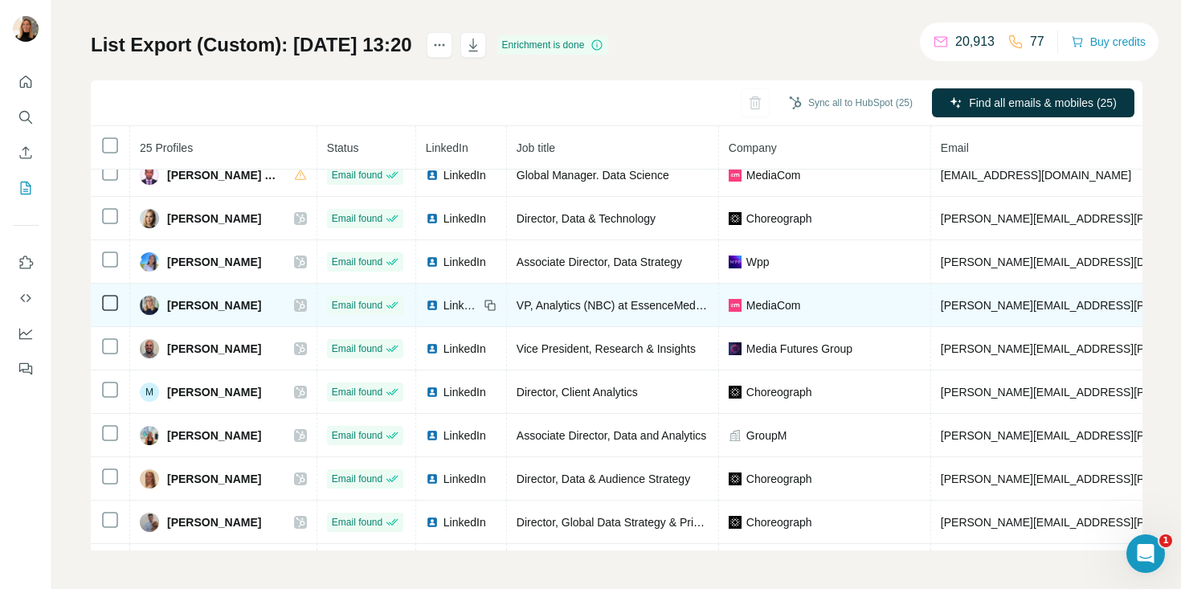
click at [296, 305] on icon at bounding box center [301, 305] width 10 height 13
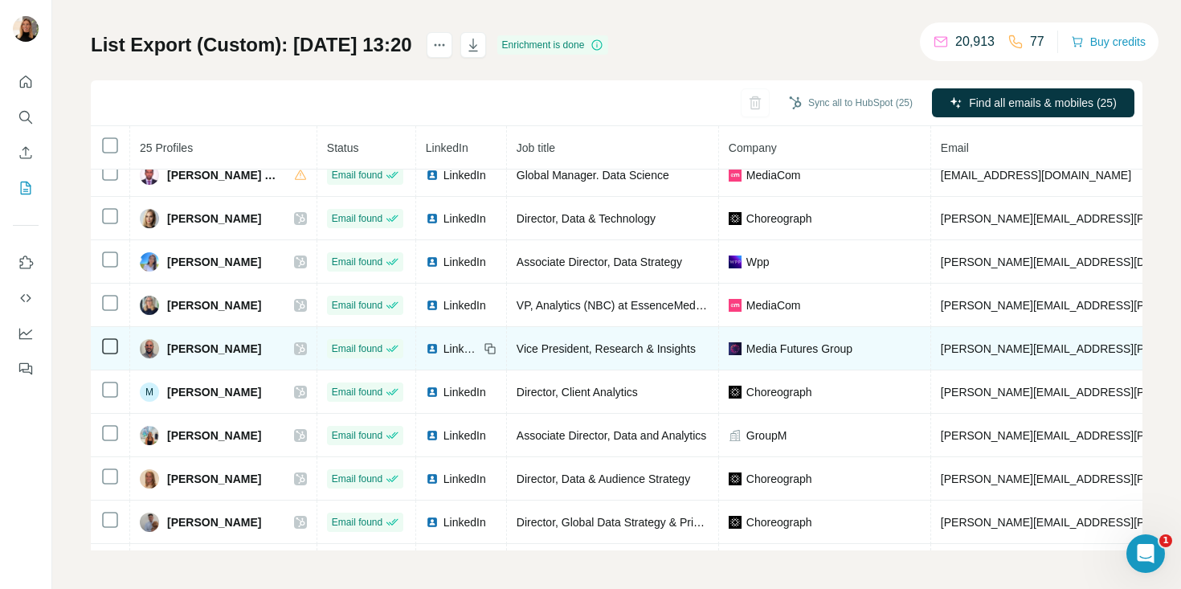
click at [296, 353] on icon at bounding box center [301, 348] width 10 height 13
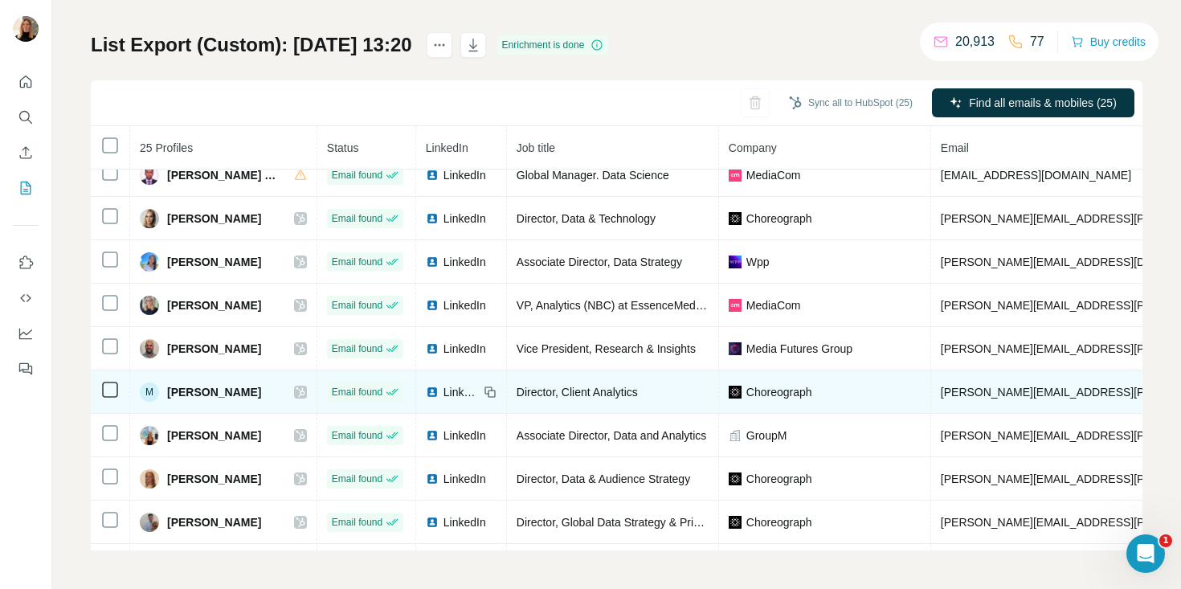
click at [296, 390] on icon at bounding box center [300, 392] width 9 height 10
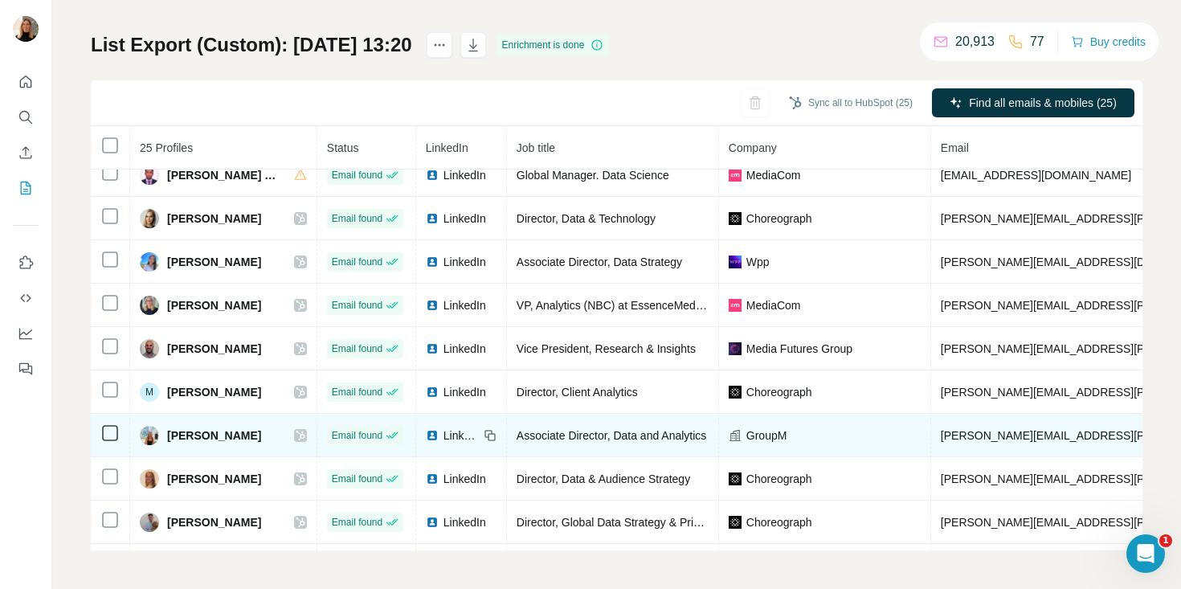
click at [296, 434] on icon at bounding box center [300, 436] width 9 height 10
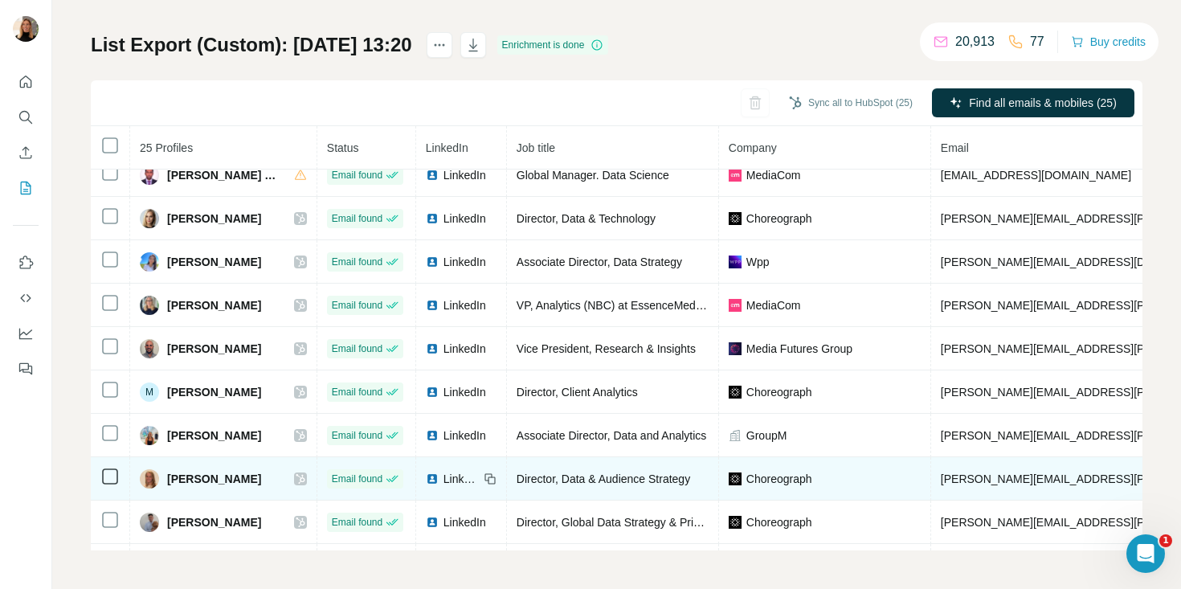
click at [296, 478] on icon at bounding box center [300, 479] width 9 height 10
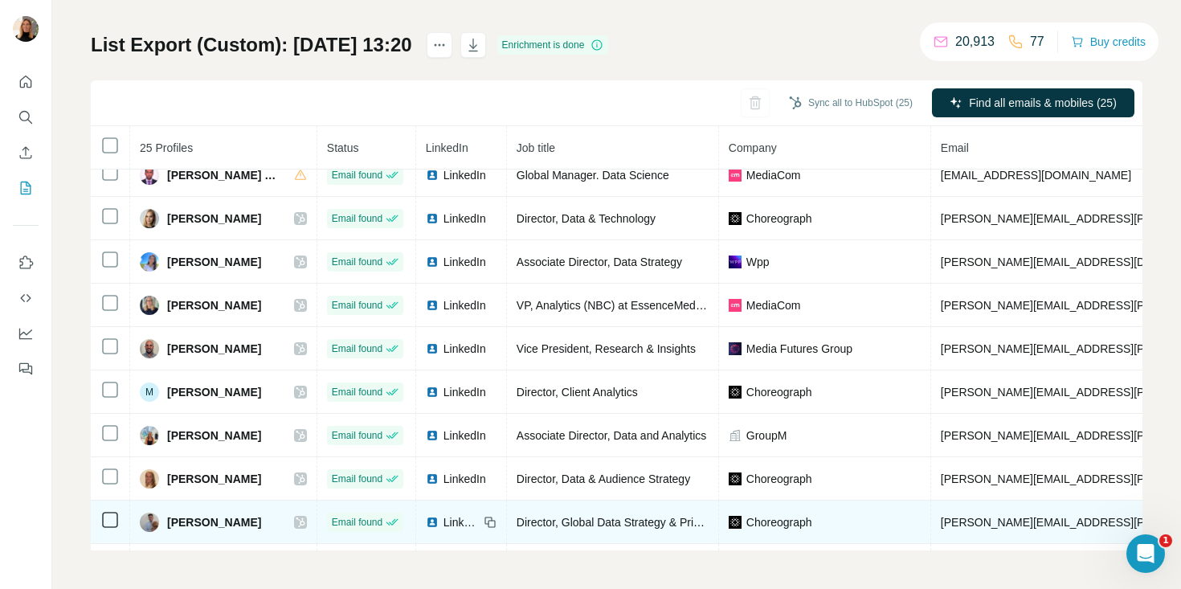
click at [296, 523] on icon at bounding box center [300, 522] width 9 height 10
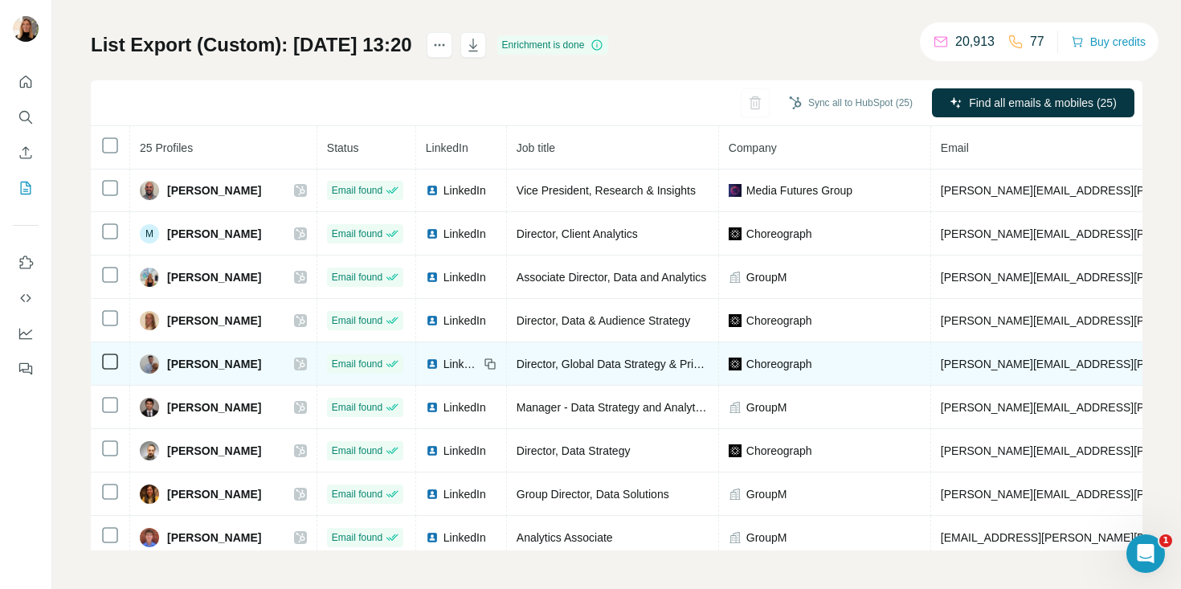
scroll to position [704, 0]
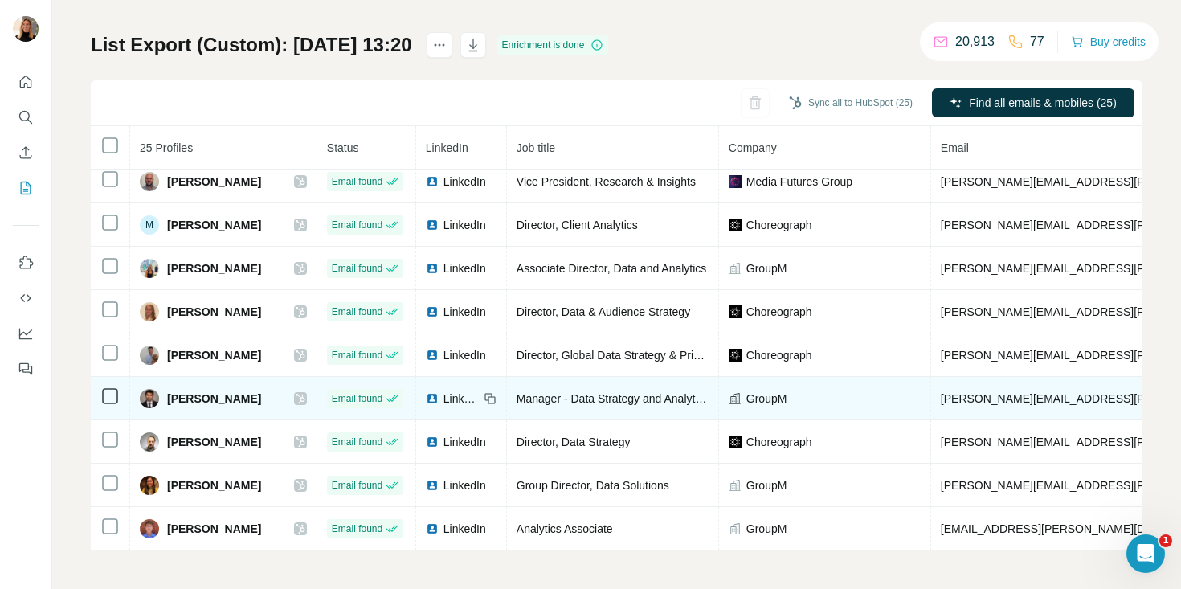
click at [296, 398] on icon at bounding box center [301, 398] width 10 height 13
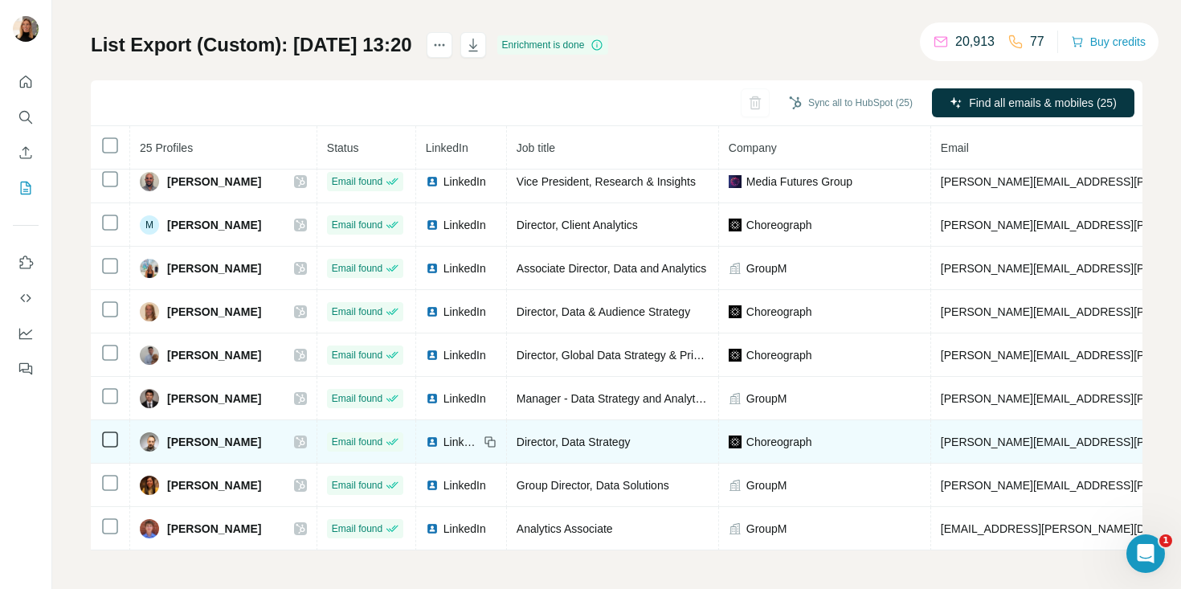
click at [296, 445] on icon at bounding box center [300, 442] width 9 height 10
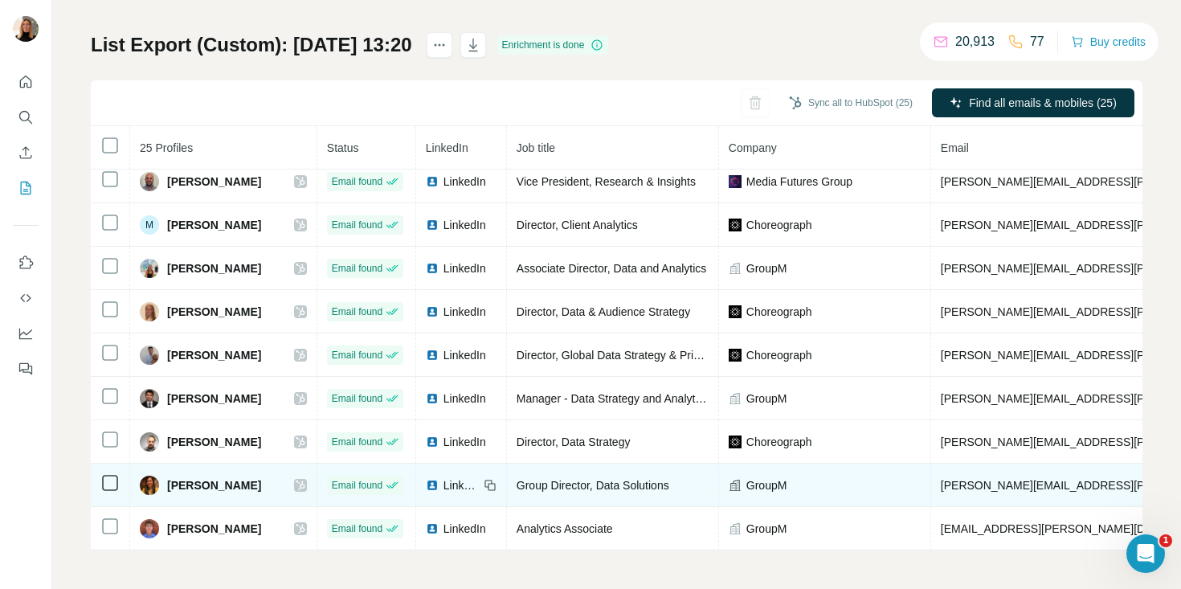
click at [296, 490] on icon at bounding box center [301, 485] width 10 height 13
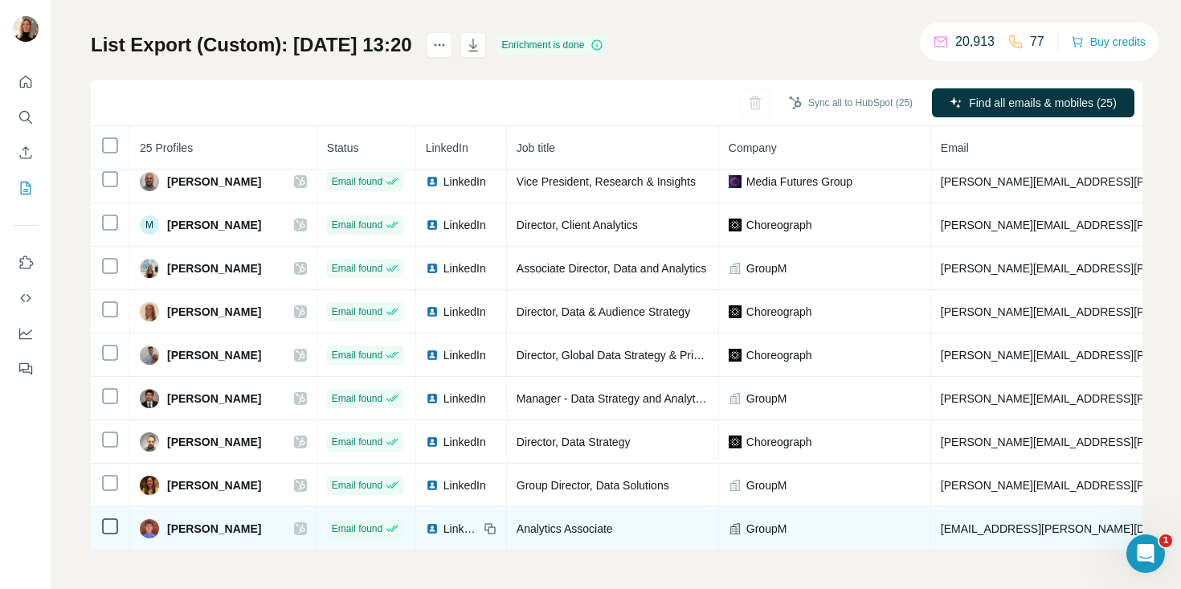
click at [296, 527] on icon at bounding box center [300, 529] width 9 height 10
